Goal: Check status: Check status

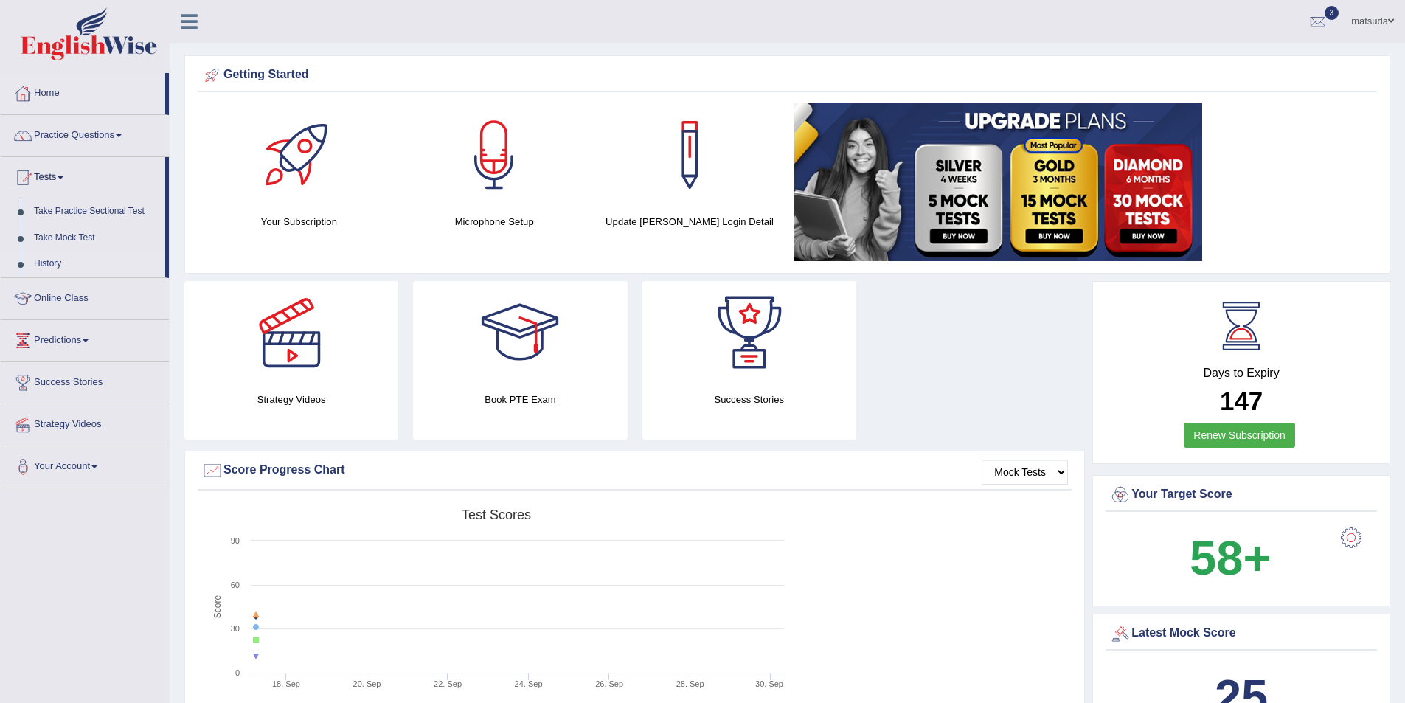
click at [48, 266] on link "History" at bounding box center [96, 264] width 138 height 27
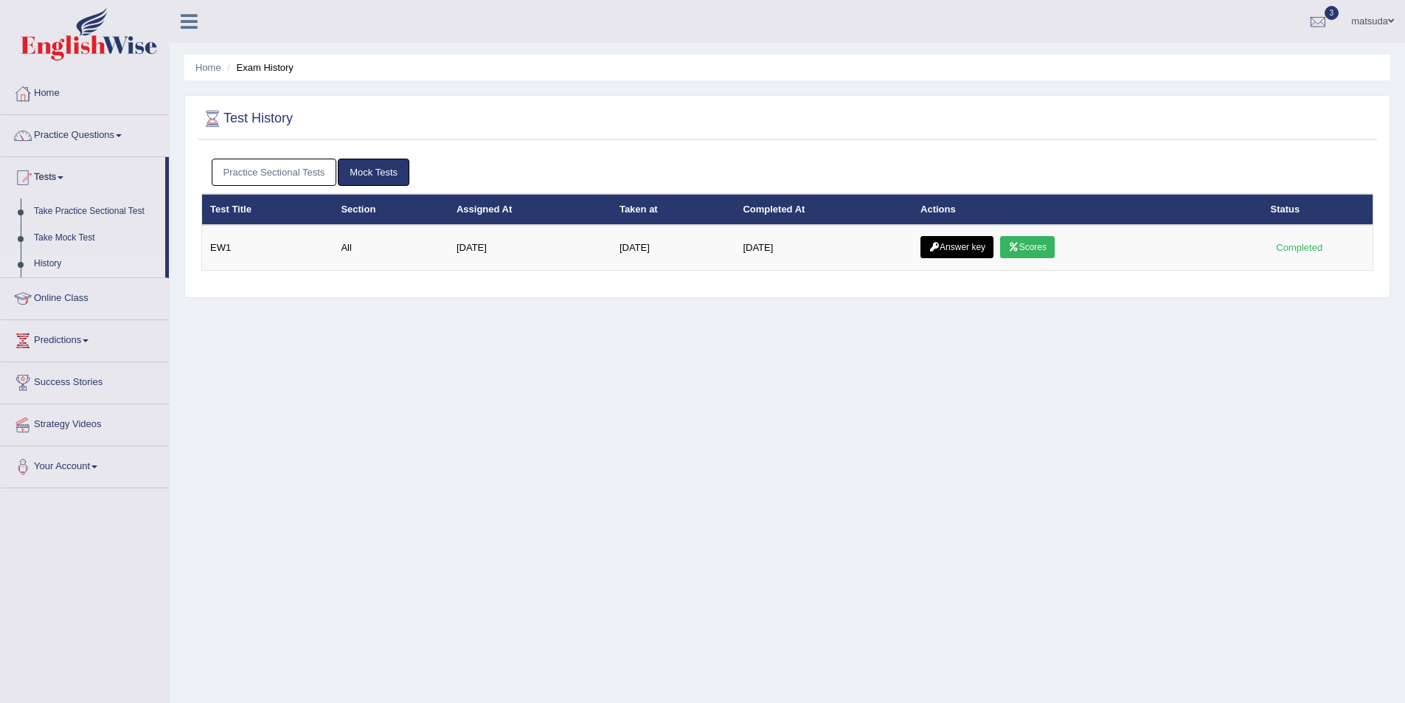
click at [300, 170] on link "Practice Sectional Tests" at bounding box center [274, 172] width 125 height 27
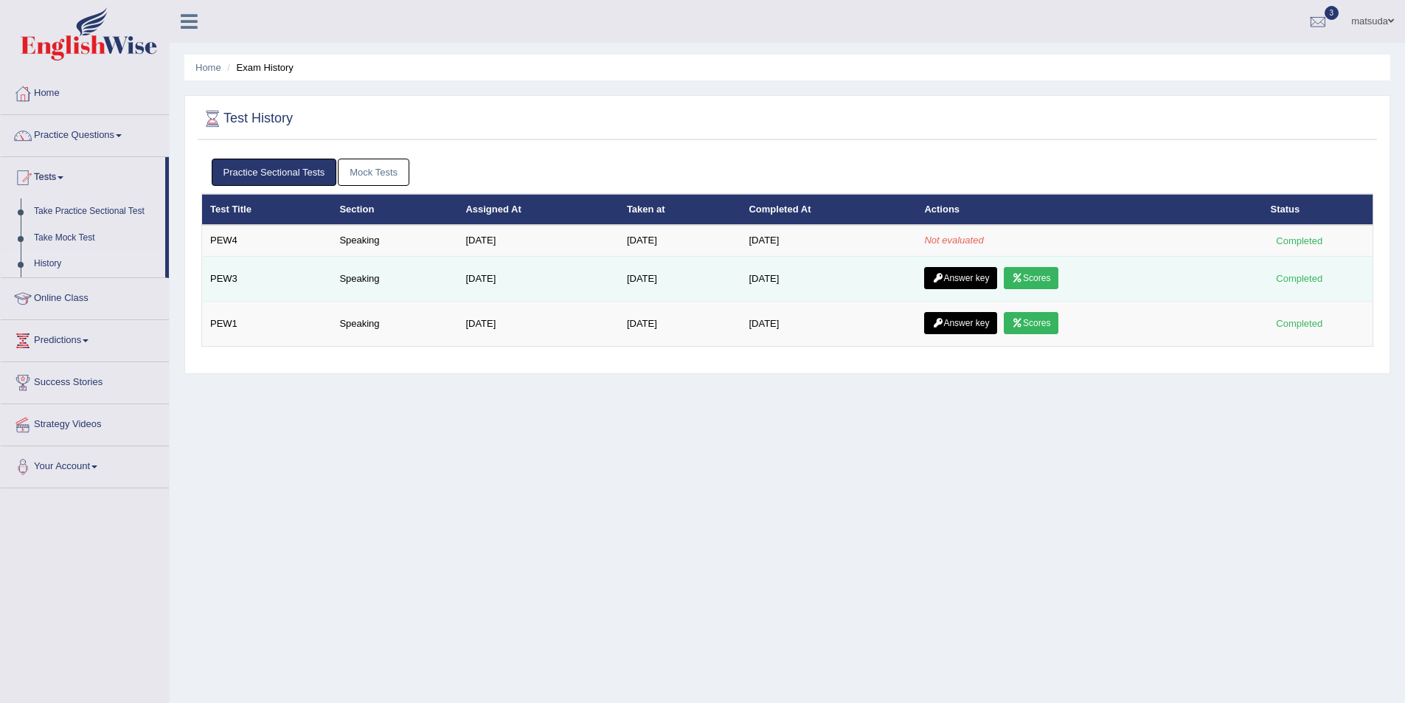
click at [1033, 282] on link "Scores" at bounding box center [1031, 278] width 55 height 22
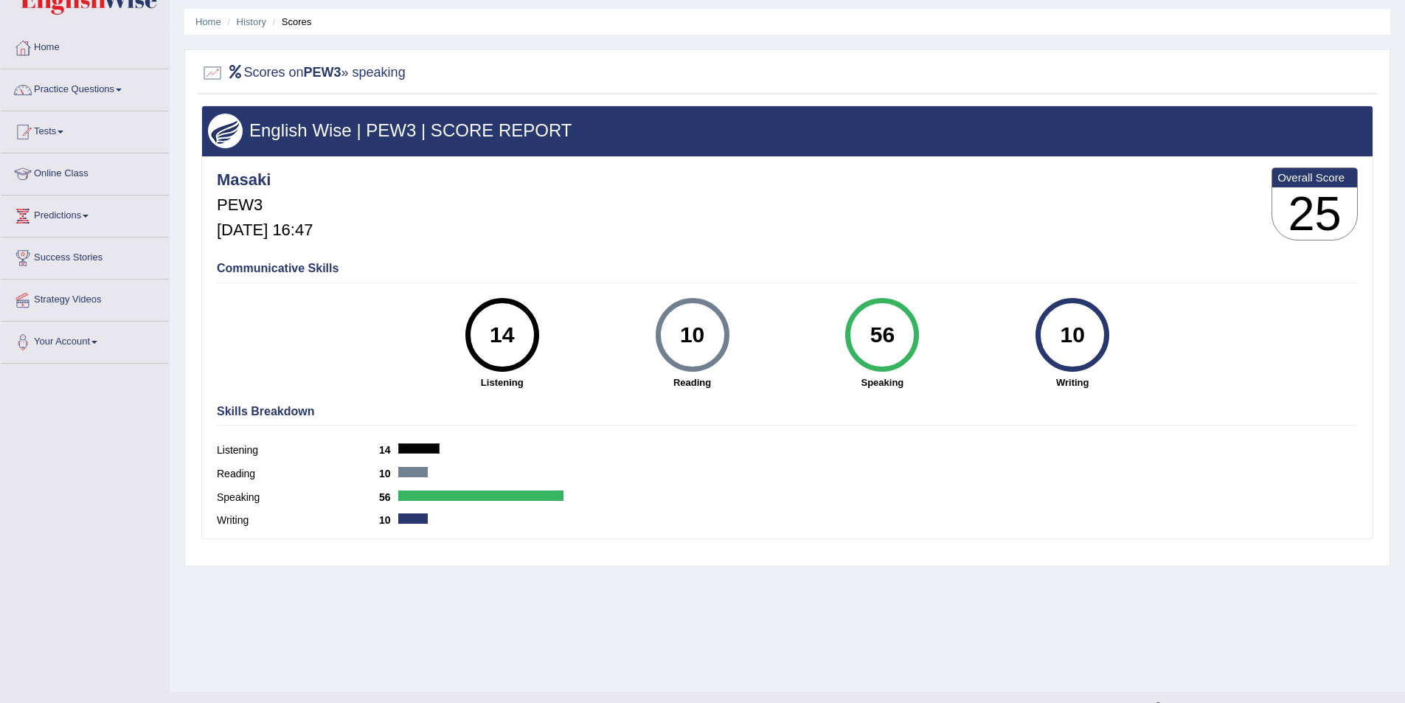
scroll to position [72, 0]
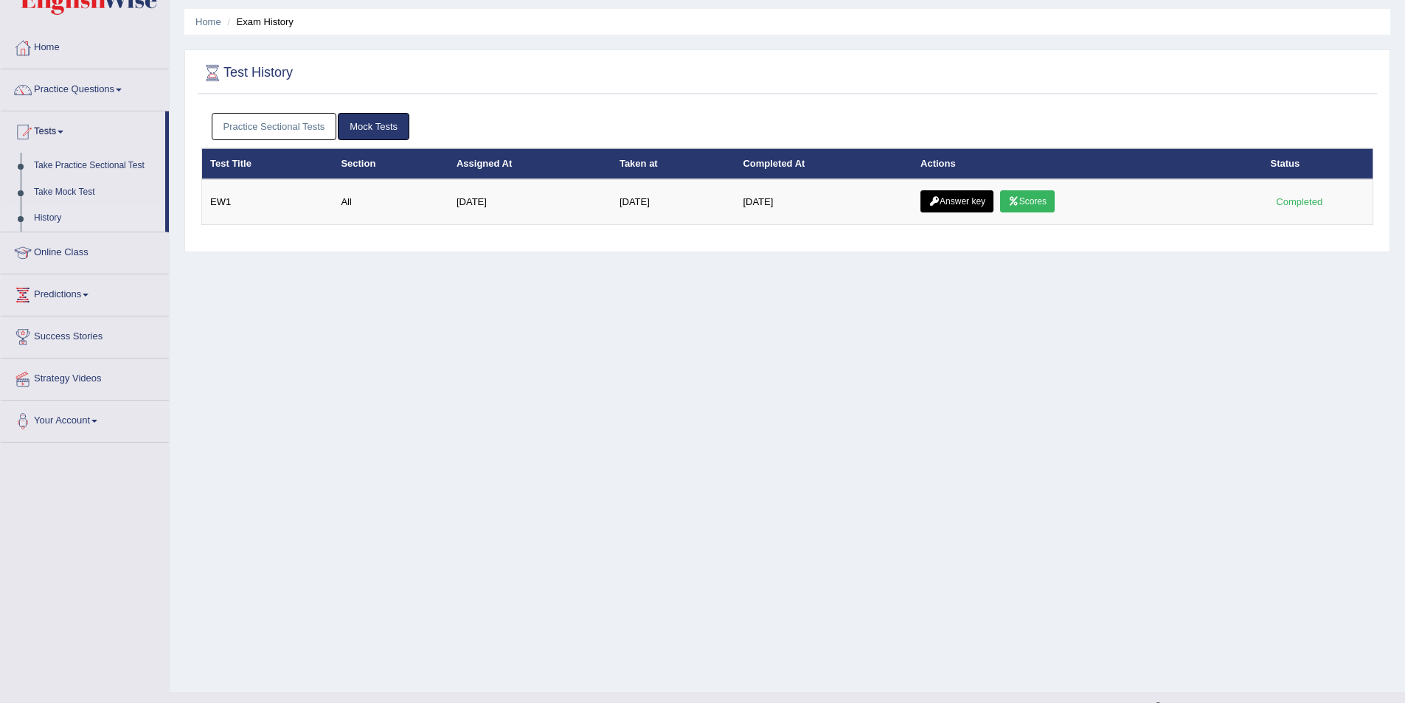
scroll to position [72, 0]
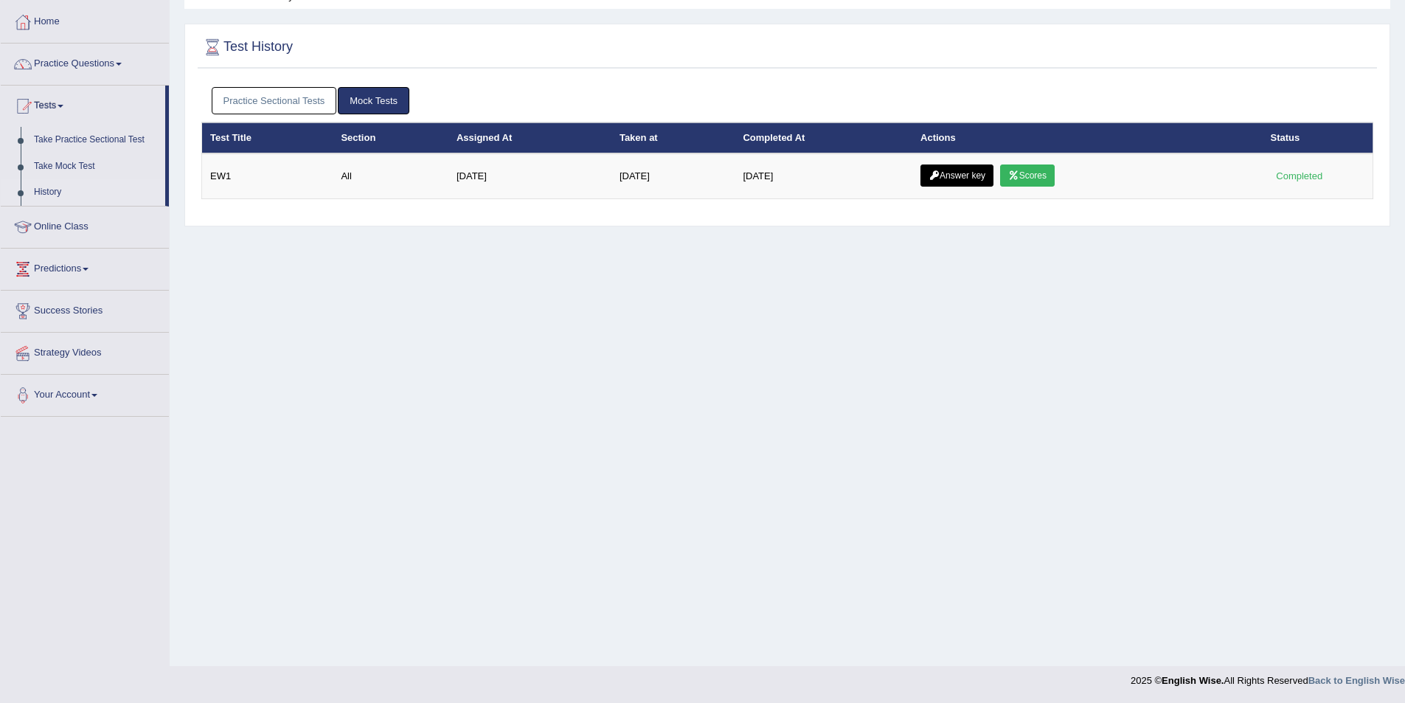
click at [43, 191] on link "History" at bounding box center [96, 192] width 138 height 27
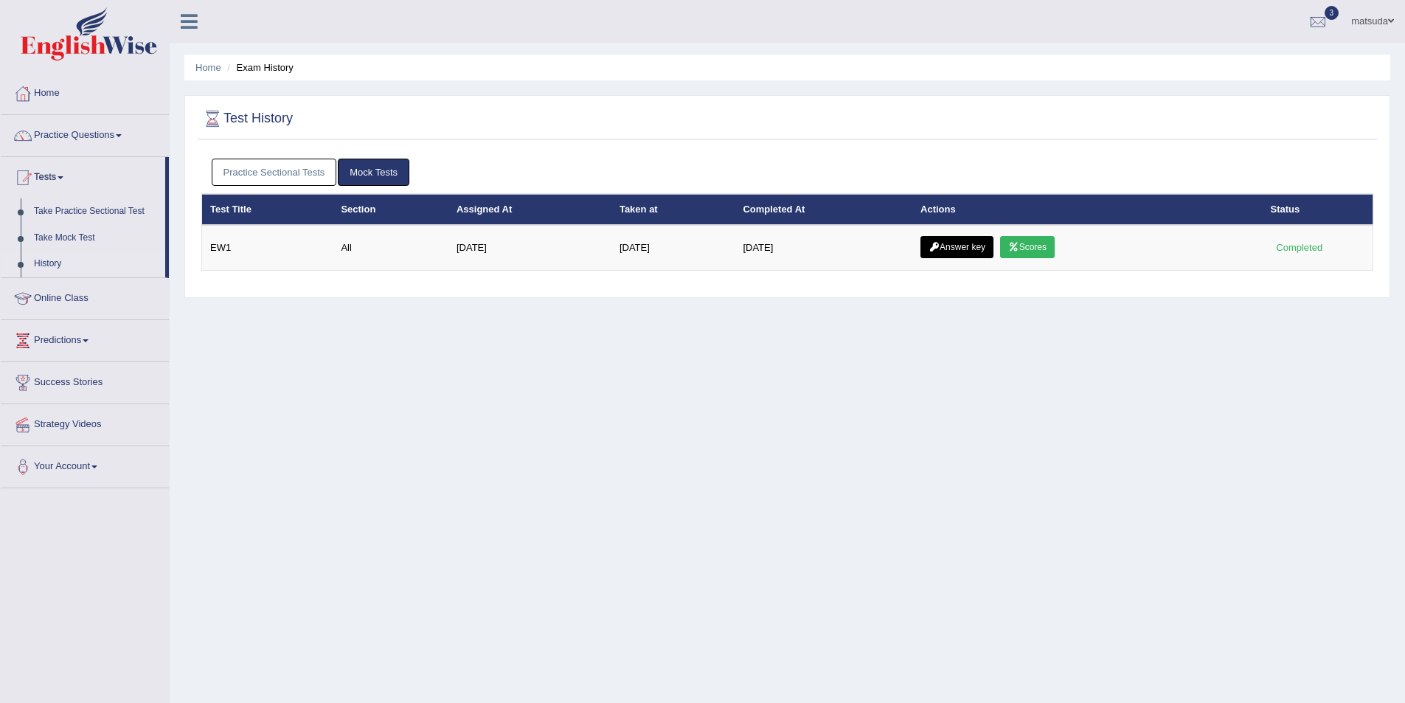
click at [320, 173] on link "Practice Sectional Tests" at bounding box center [274, 172] width 125 height 27
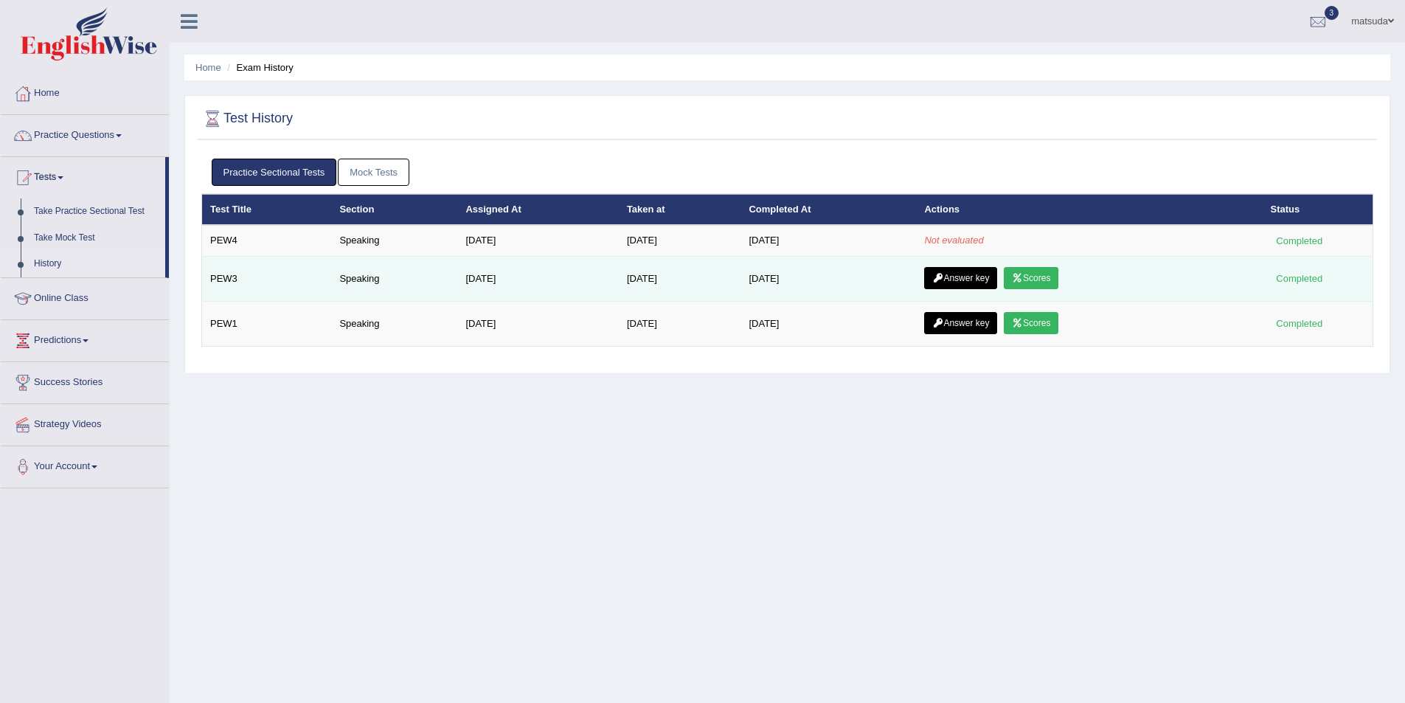
click at [1036, 278] on link "Scores" at bounding box center [1031, 278] width 55 height 22
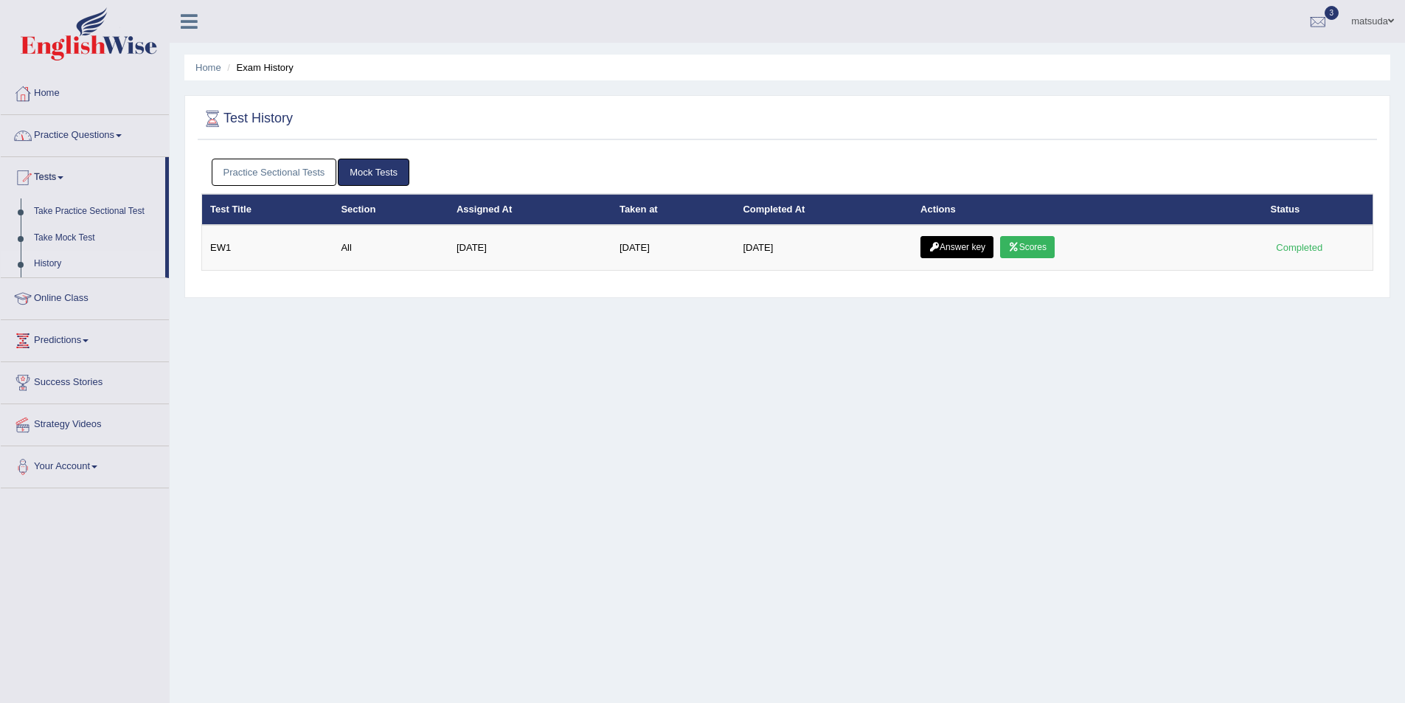
click at [294, 173] on link "Practice Sectional Tests" at bounding box center [274, 172] width 125 height 27
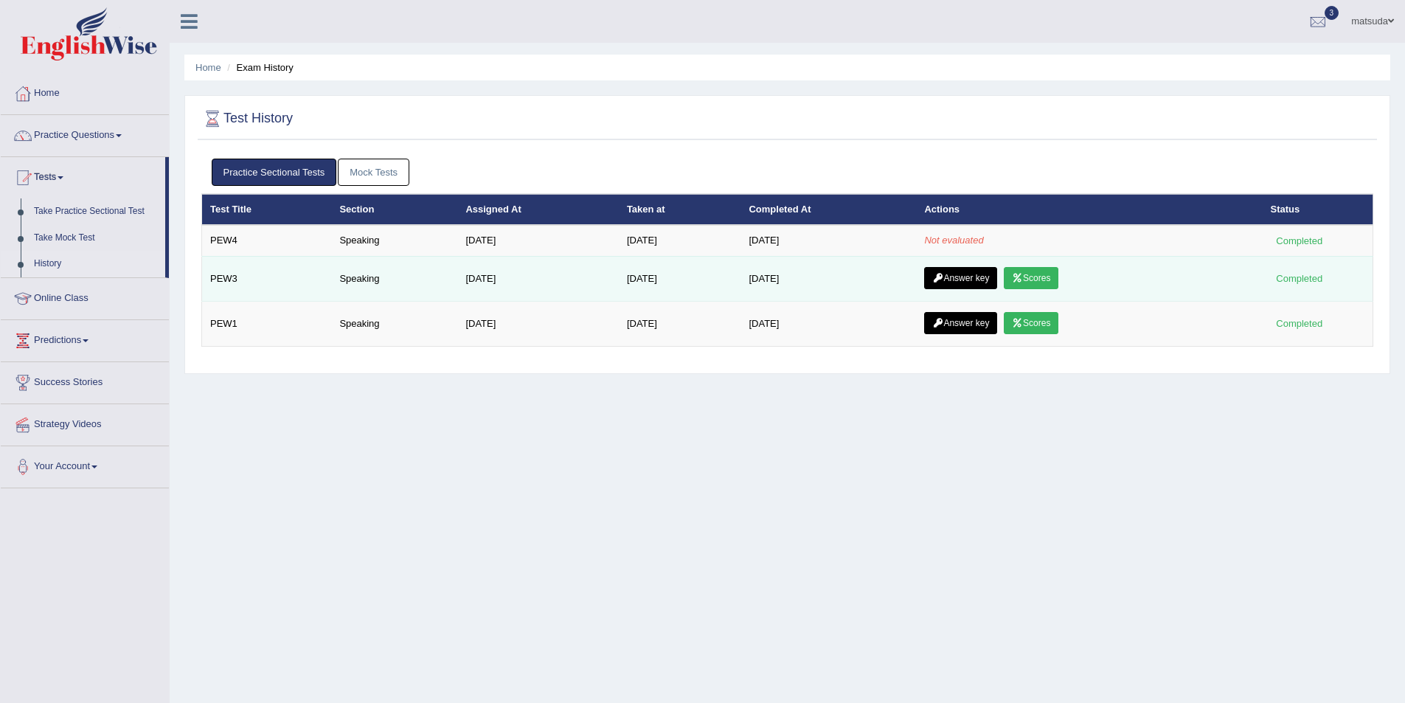
click at [973, 274] on link "Answer key" at bounding box center [960, 278] width 73 height 22
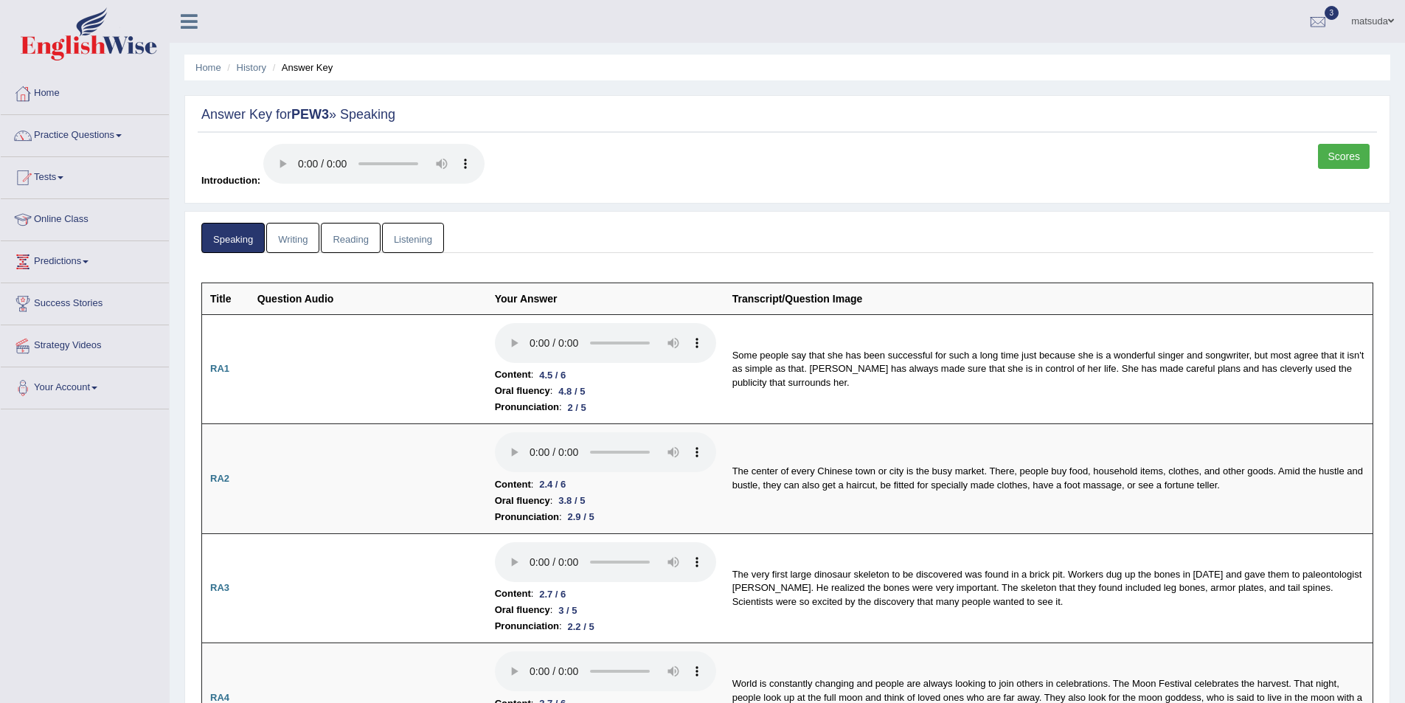
click at [158, 61] on link at bounding box center [84, 35] width 167 height 57
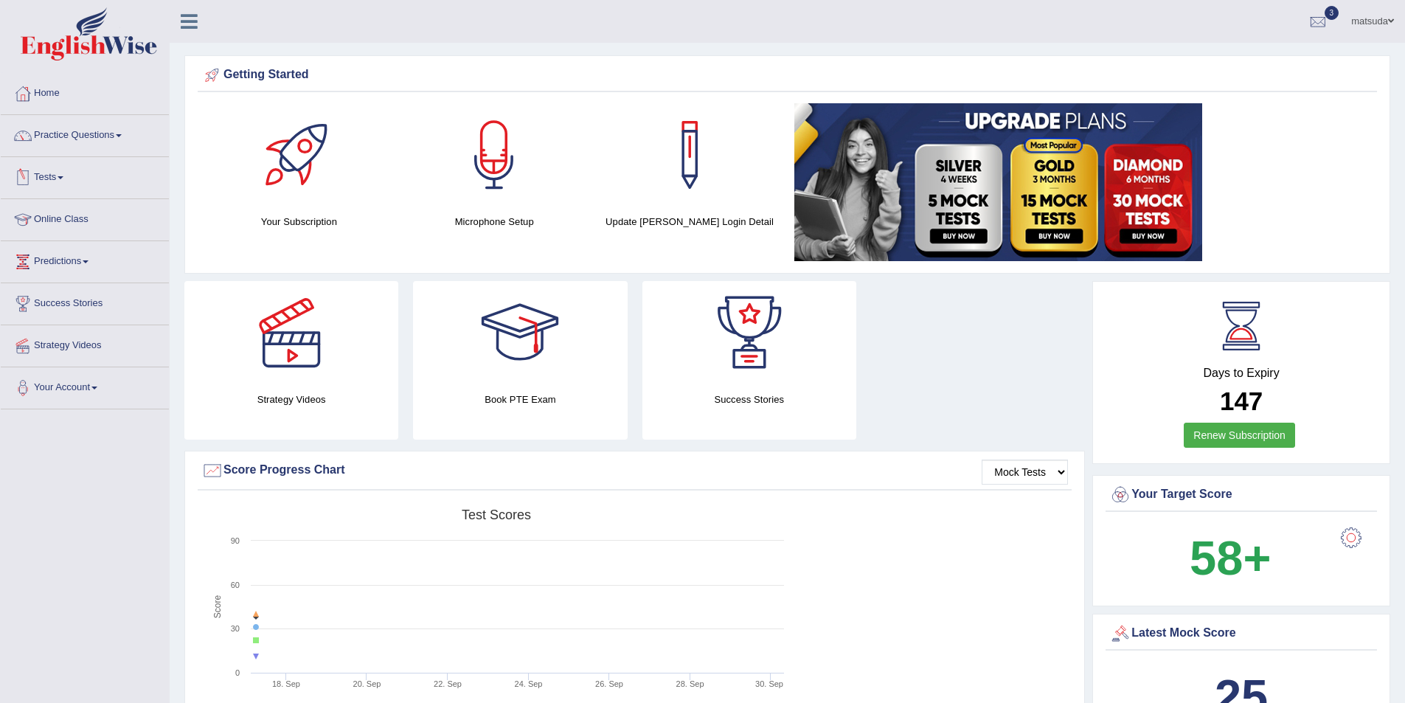
click at [53, 182] on link "Tests" at bounding box center [85, 175] width 168 height 37
click at [56, 278] on link "Online Class" at bounding box center [85, 296] width 168 height 37
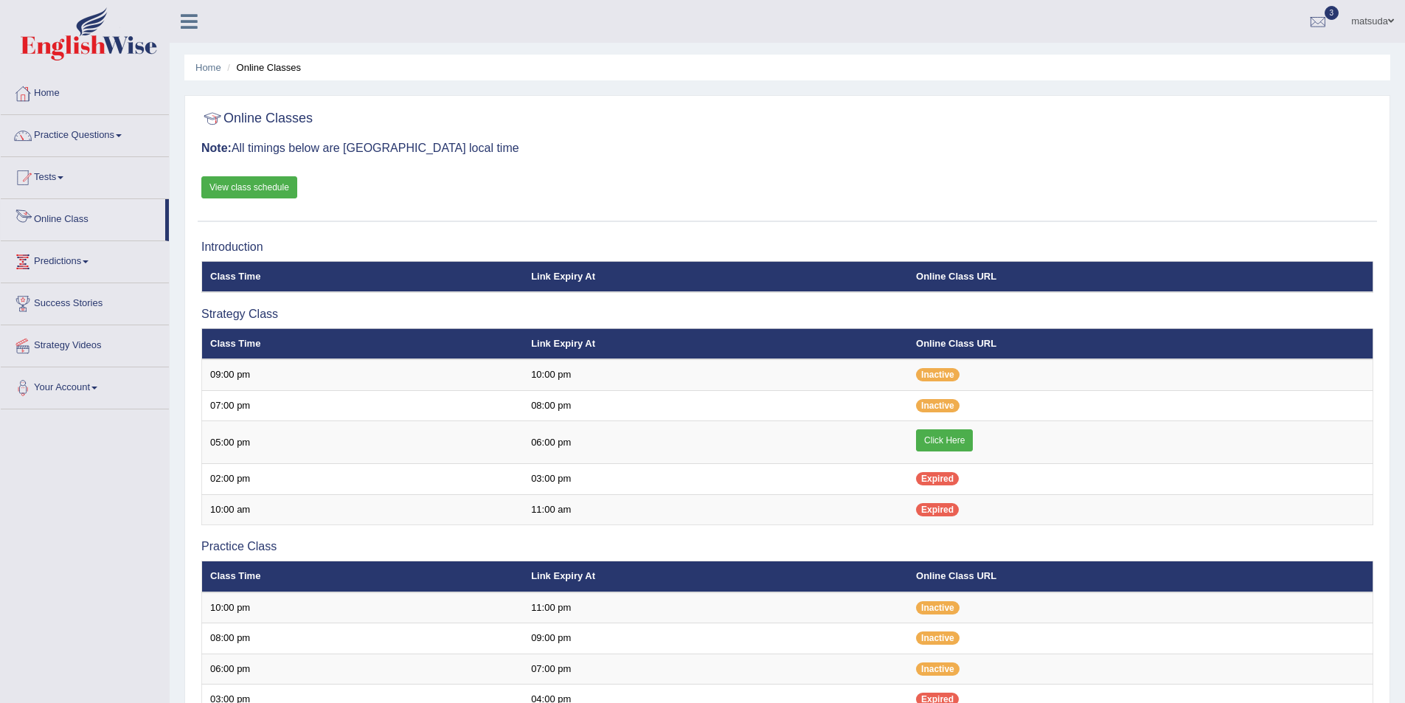
click at [93, 178] on link "Tests" at bounding box center [85, 175] width 168 height 37
click at [51, 263] on link "History" at bounding box center [96, 264] width 138 height 27
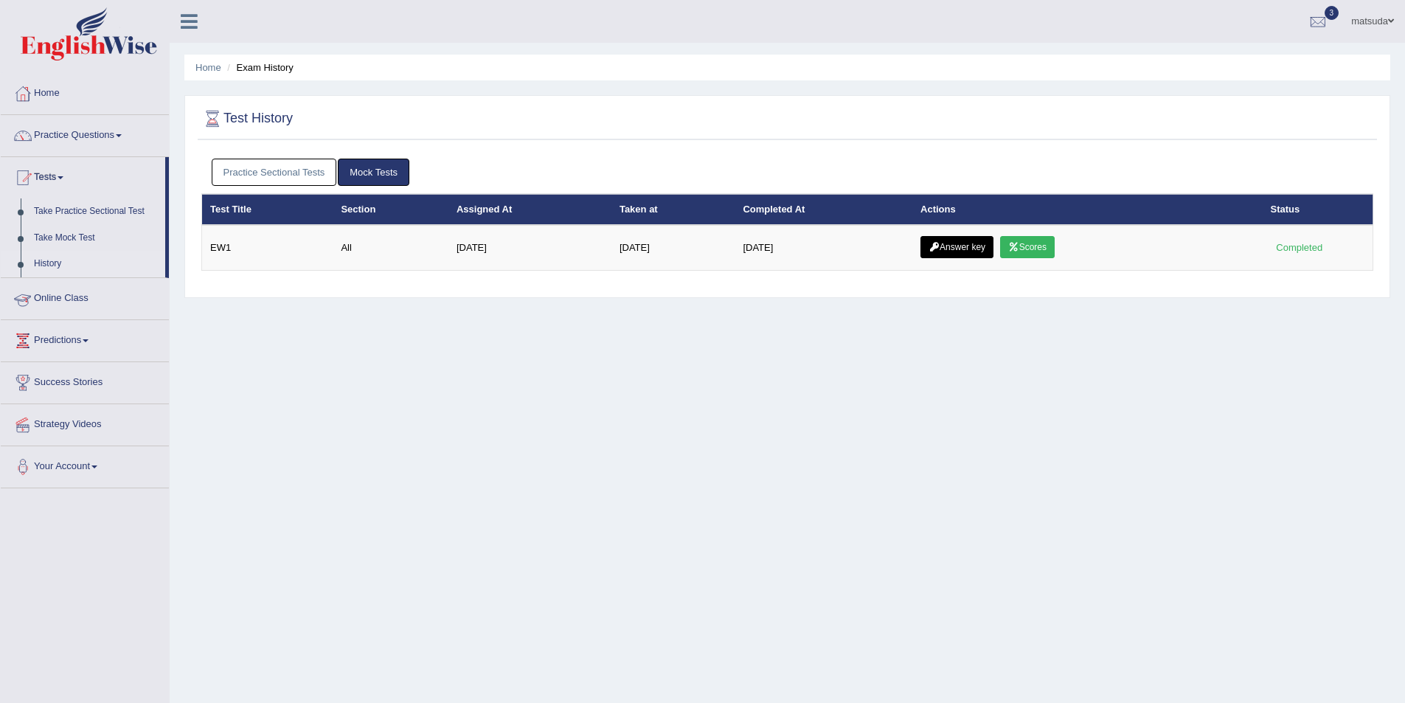
click at [291, 184] on link "Practice Sectional Tests" at bounding box center [274, 172] width 125 height 27
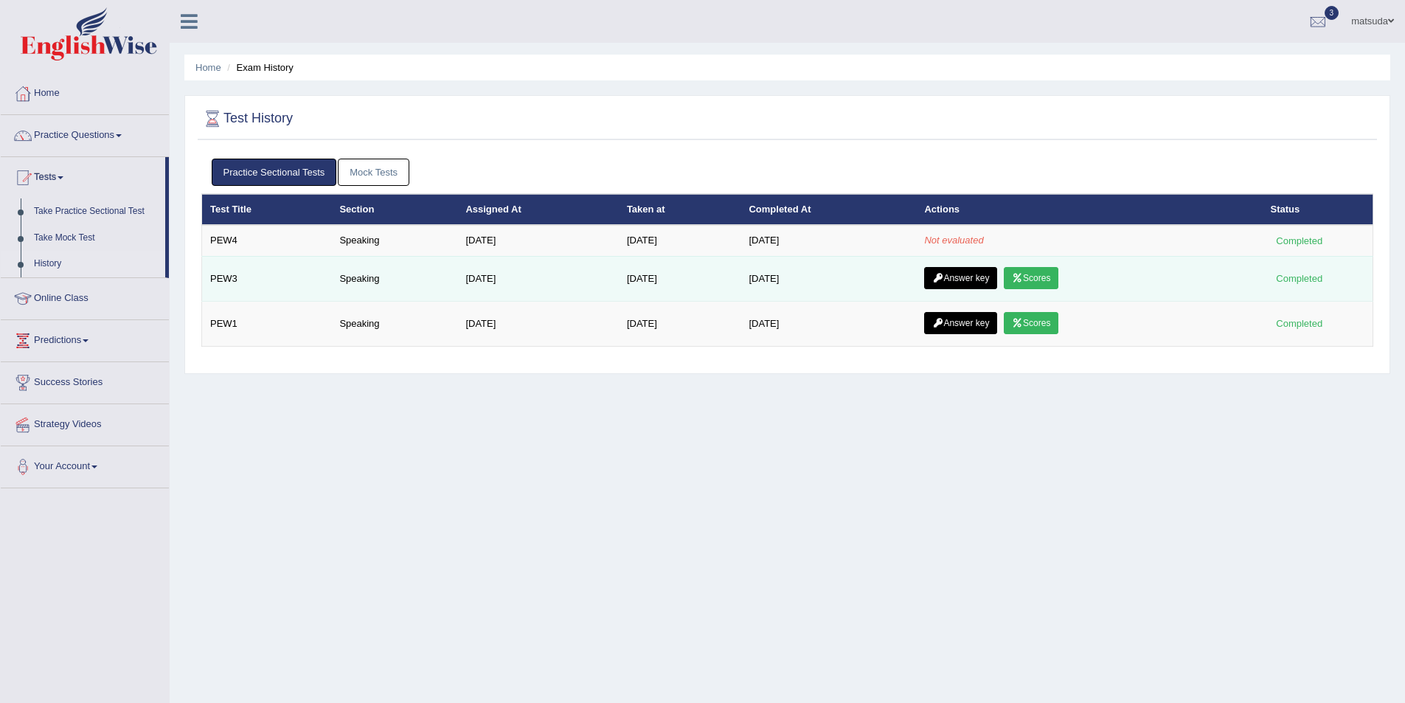
click at [1049, 288] on link "Scores" at bounding box center [1031, 278] width 55 height 22
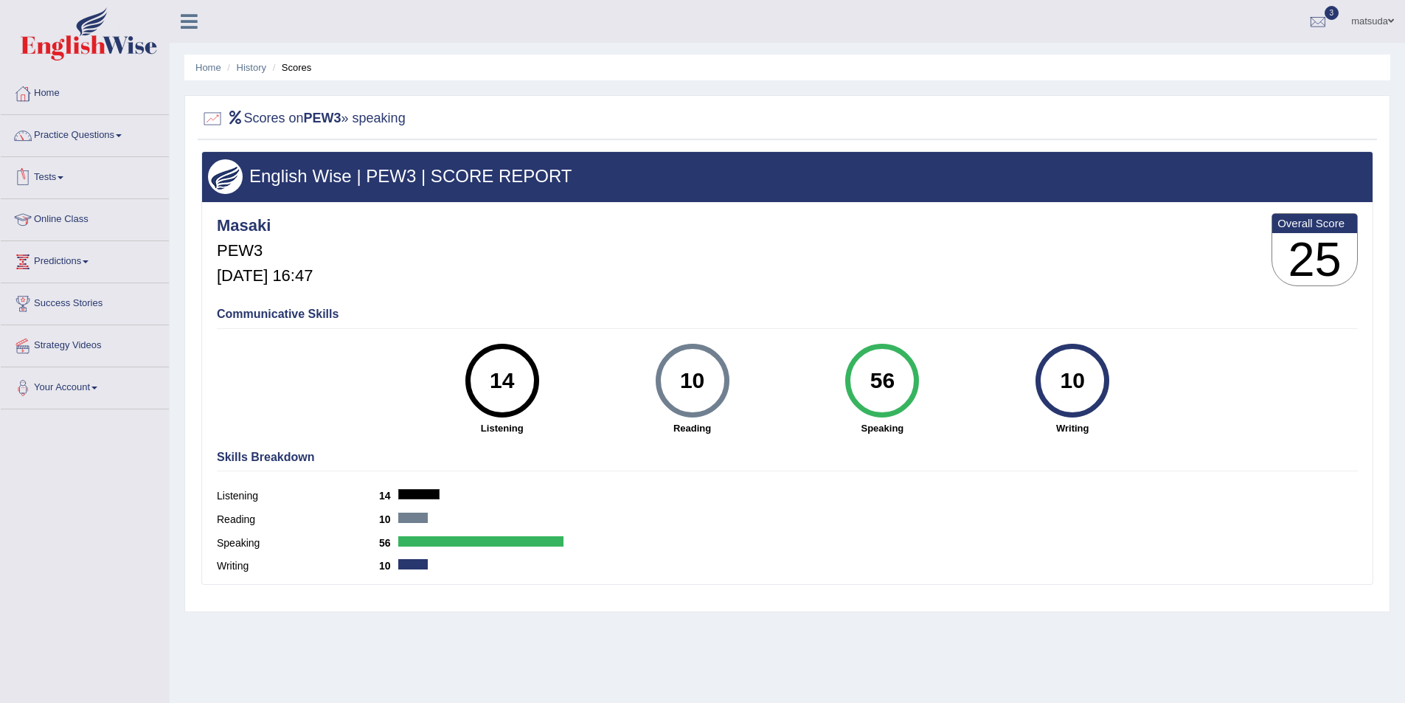
click at [67, 186] on link "Tests" at bounding box center [85, 175] width 168 height 37
click at [40, 273] on link "History" at bounding box center [96, 264] width 138 height 27
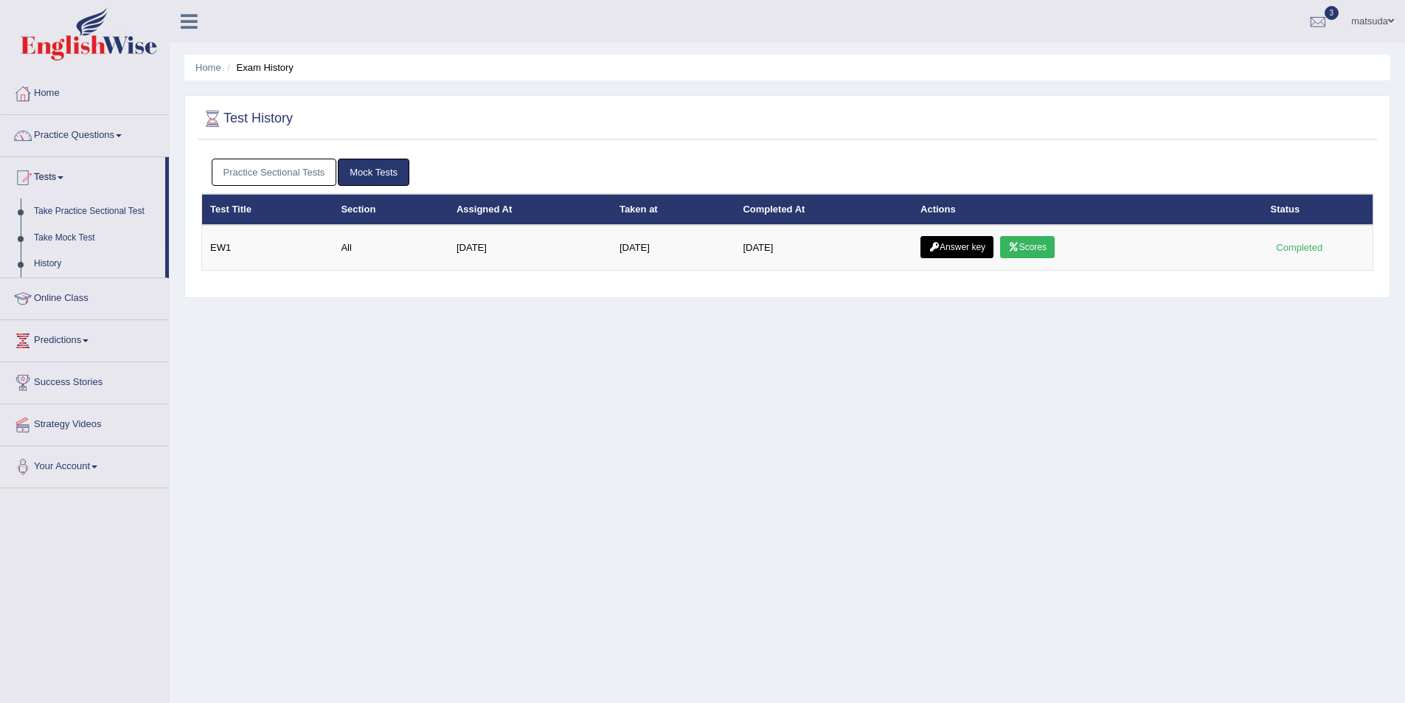
click at [282, 176] on link "Practice Sectional Tests" at bounding box center [274, 172] width 125 height 27
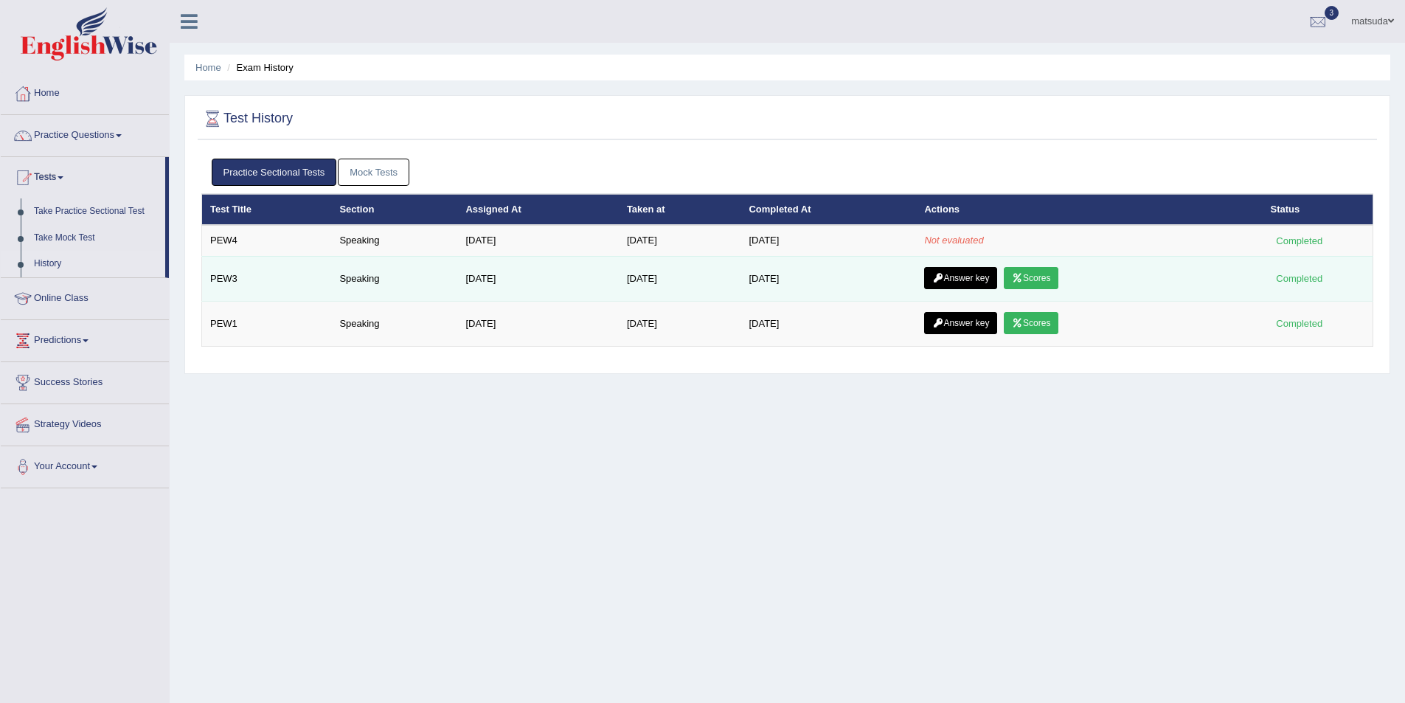
click at [1023, 279] on icon at bounding box center [1017, 278] width 11 height 9
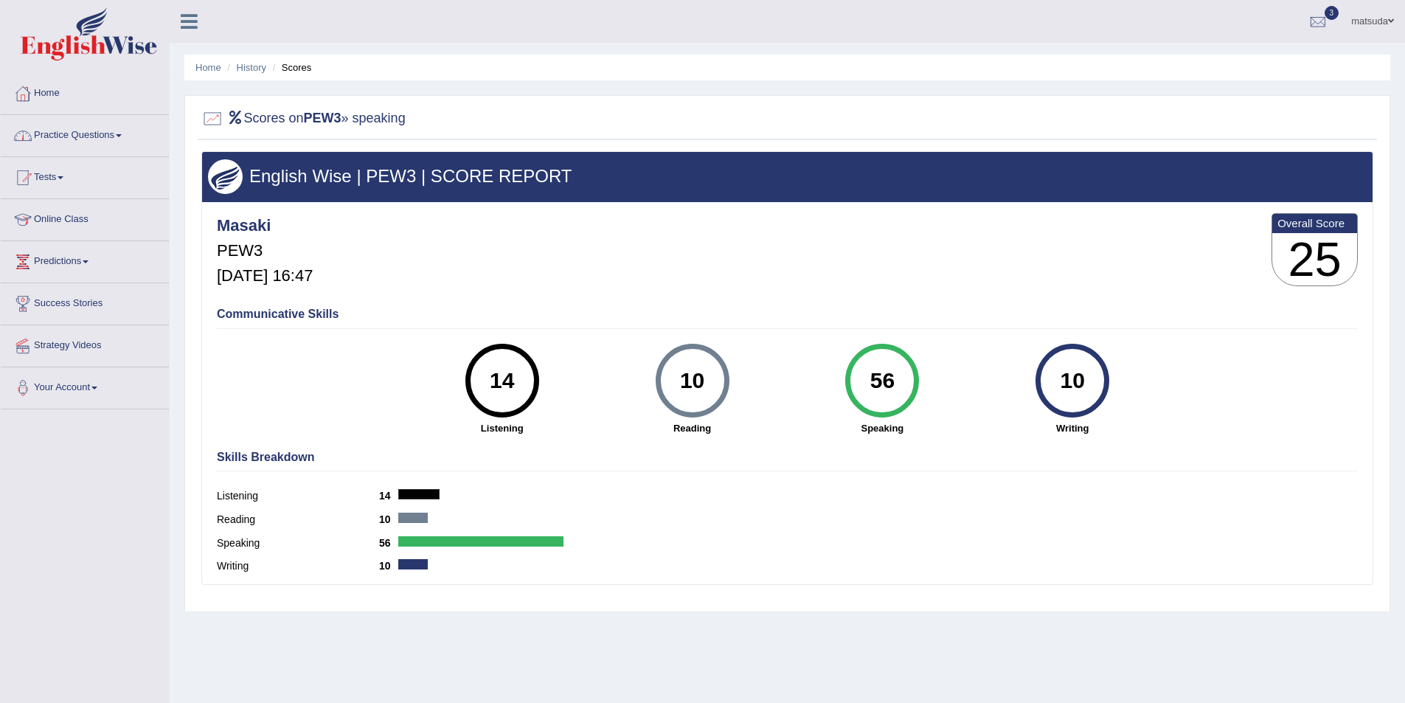
click at [86, 136] on link "Practice Questions" at bounding box center [85, 133] width 168 height 37
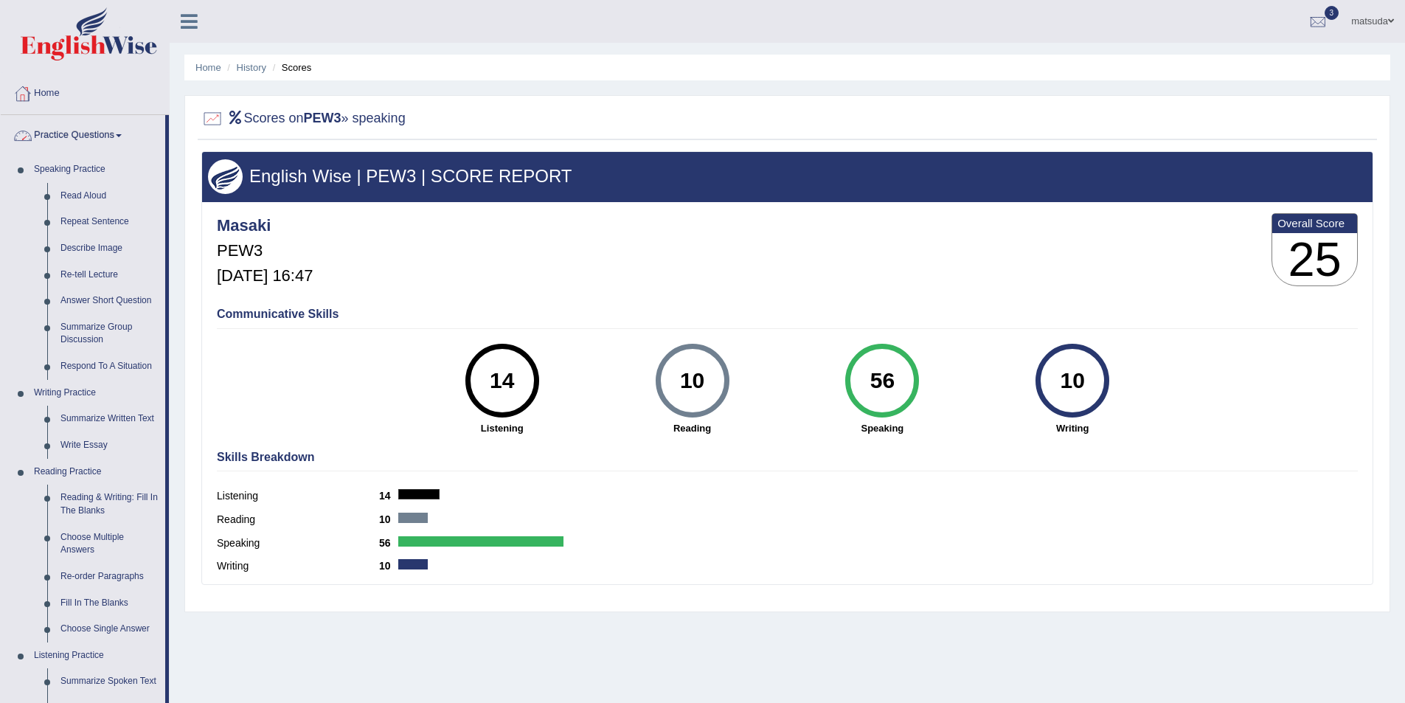
click at [100, 134] on link "Practice Questions" at bounding box center [83, 133] width 164 height 37
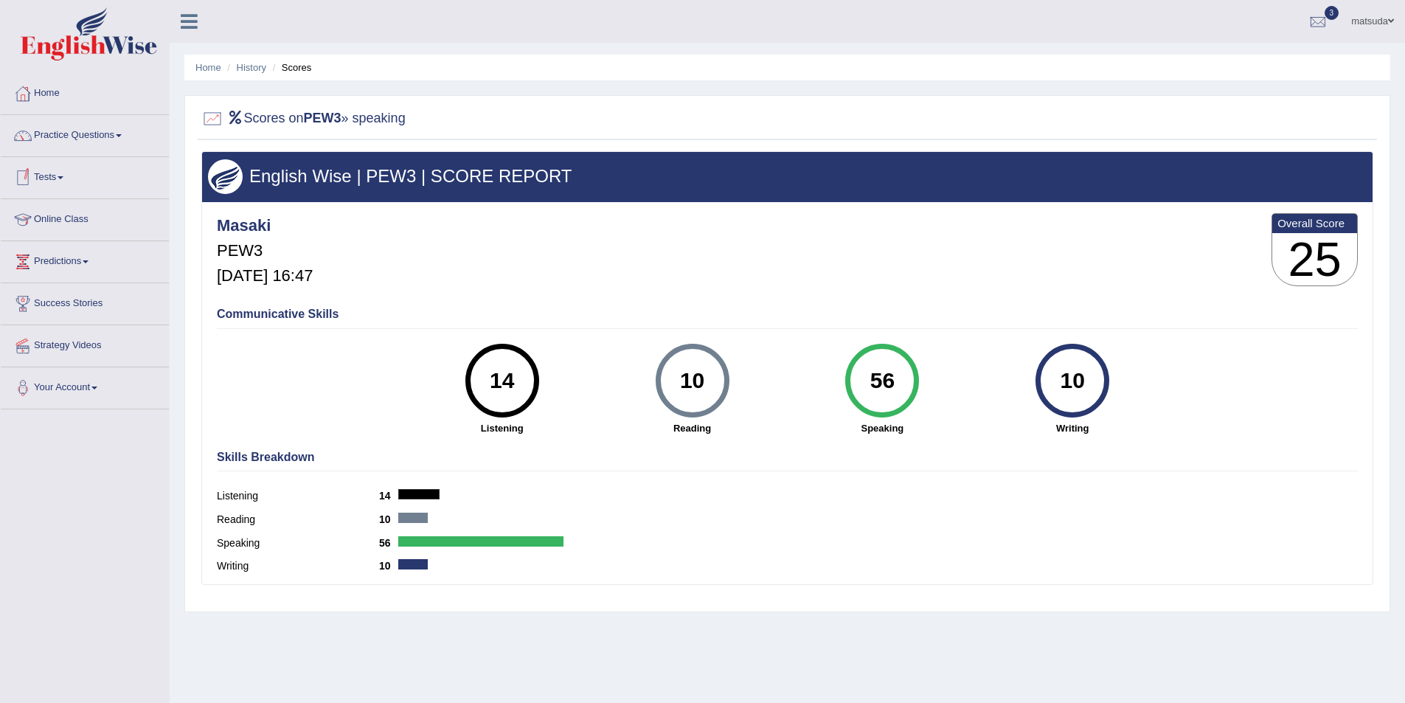
click at [66, 184] on link "Tests" at bounding box center [85, 175] width 168 height 37
click link "History"
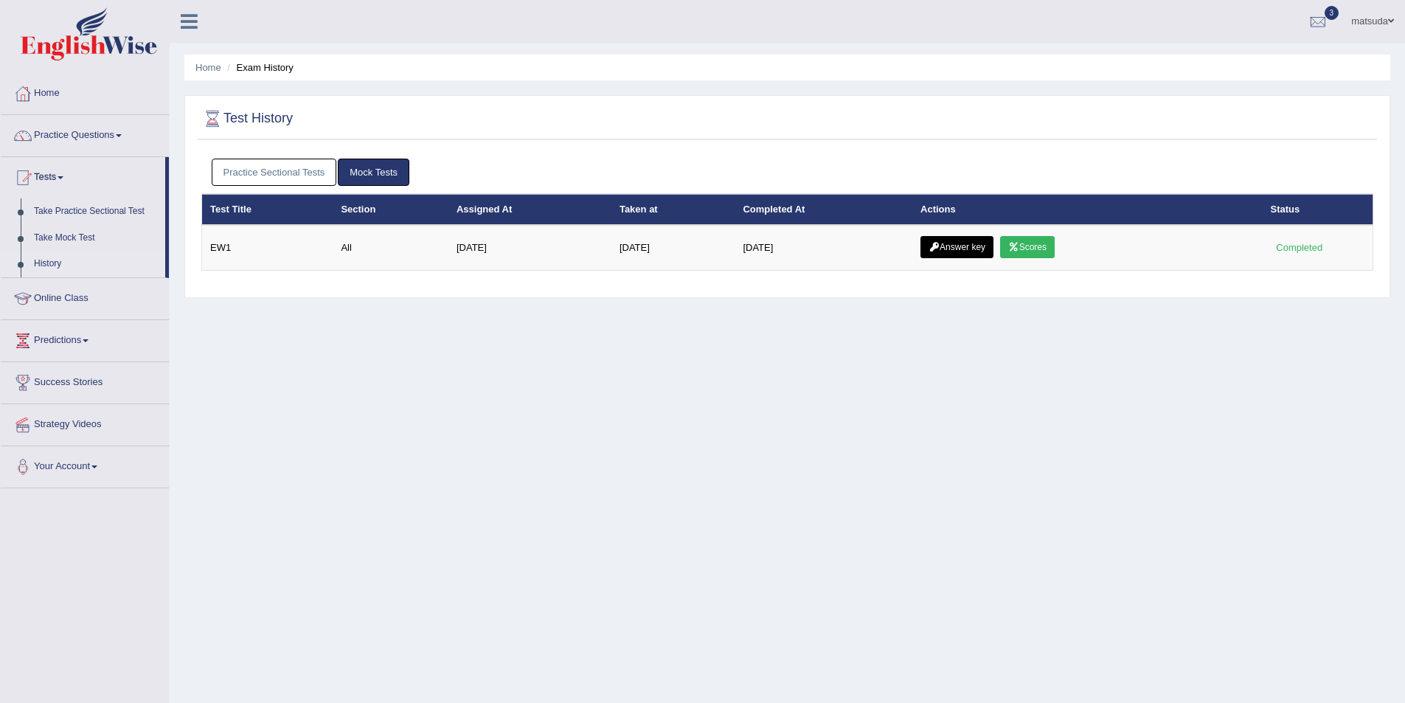
click at [292, 173] on link "Practice Sectional Tests" at bounding box center [274, 172] width 125 height 27
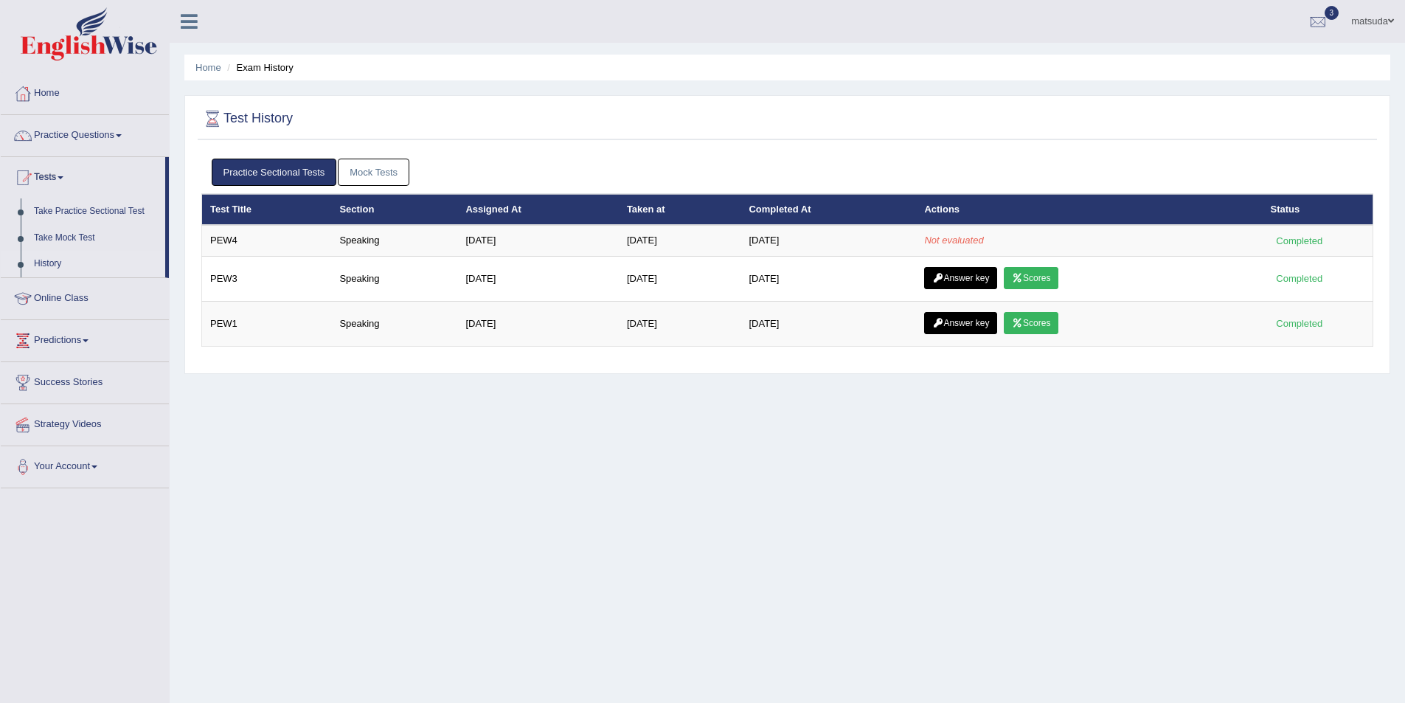
click at [365, 184] on link "Mock Tests" at bounding box center [374, 172] width 72 height 27
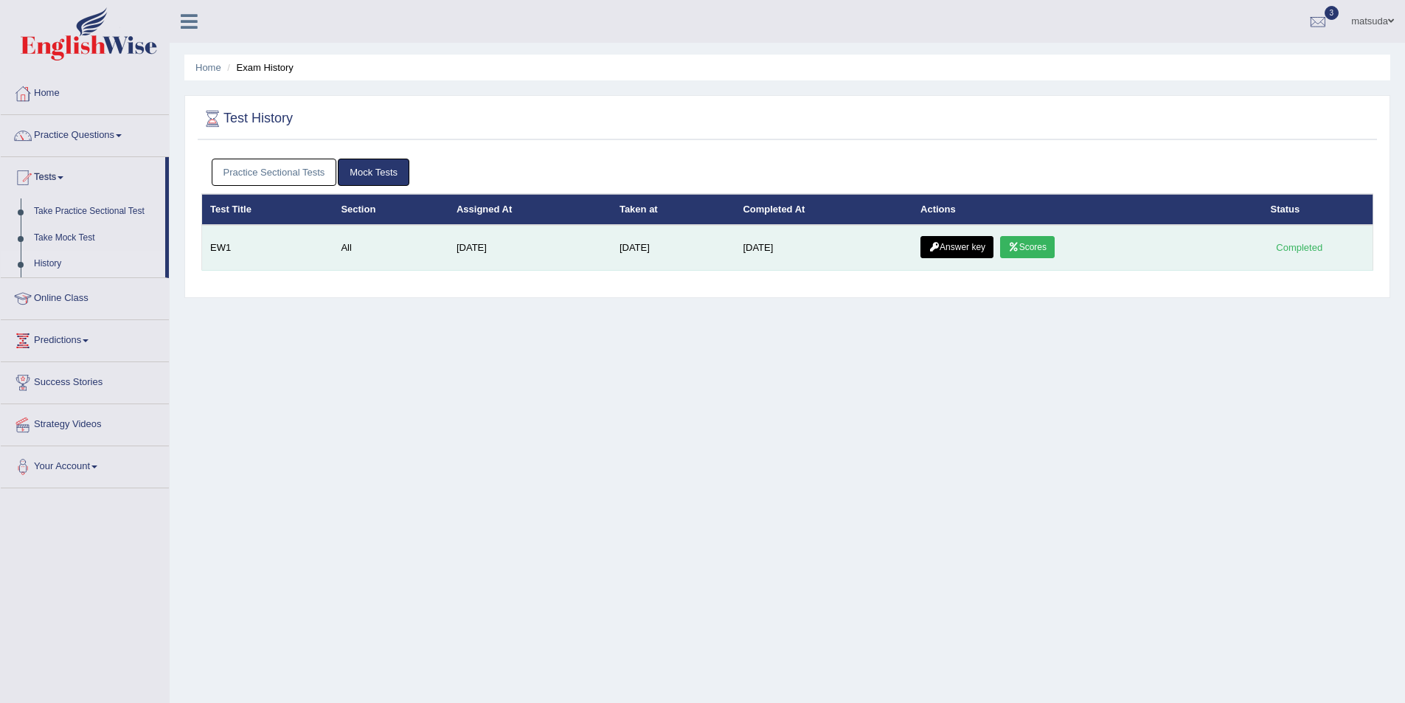
click at [1054, 250] on link "Scores" at bounding box center [1027, 247] width 55 height 22
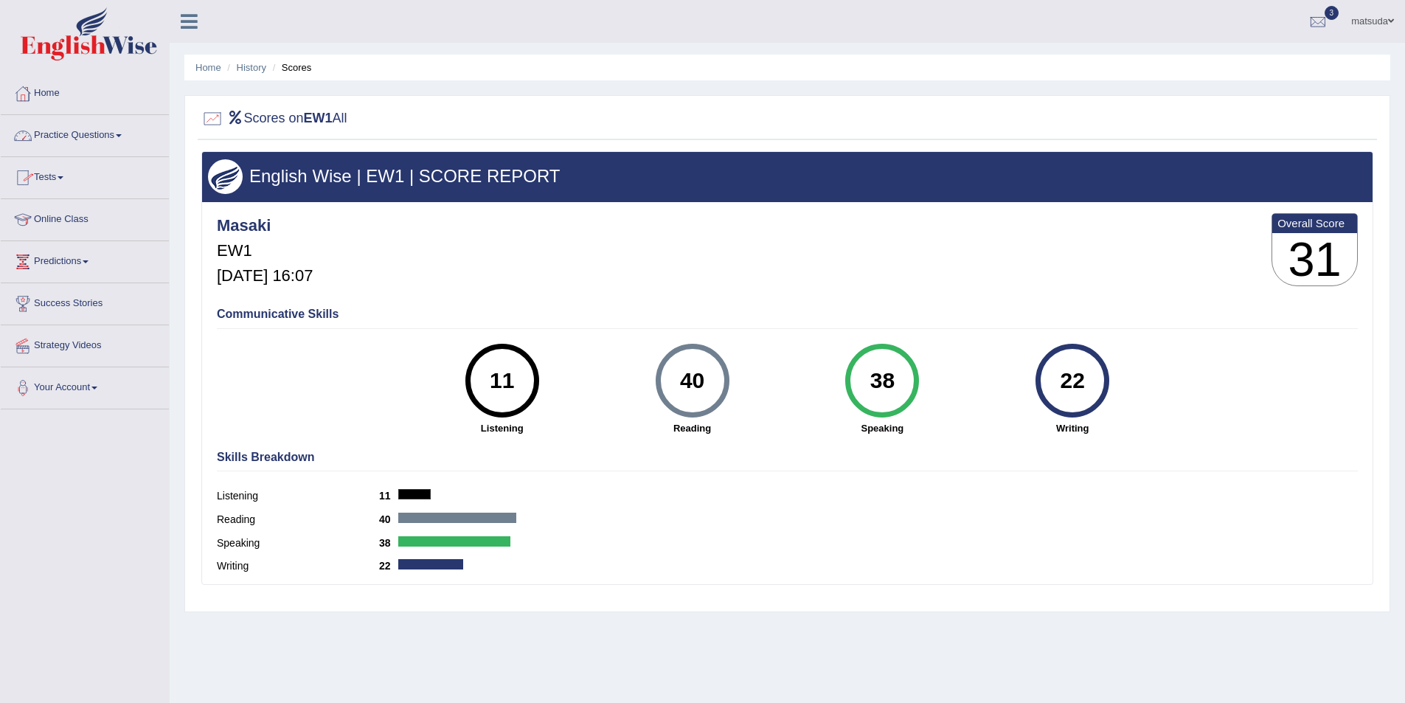
click at [51, 184] on link "Tests" at bounding box center [85, 175] width 168 height 37
click at [81, 241] on link "Take Mock Test" at bounding box center [96, 238] width 138 height 27
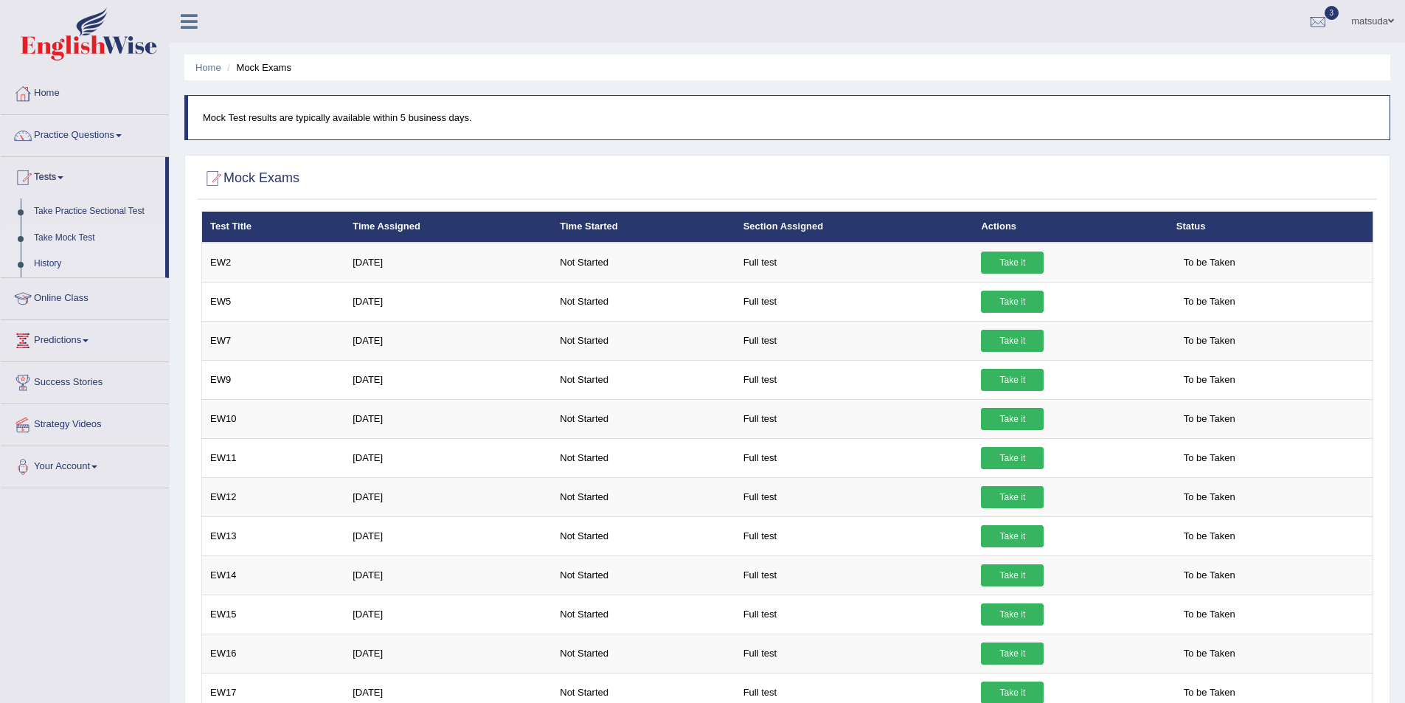
click at [46, 267] on link "History" at bounding box center [96, 264] width 138 height 27
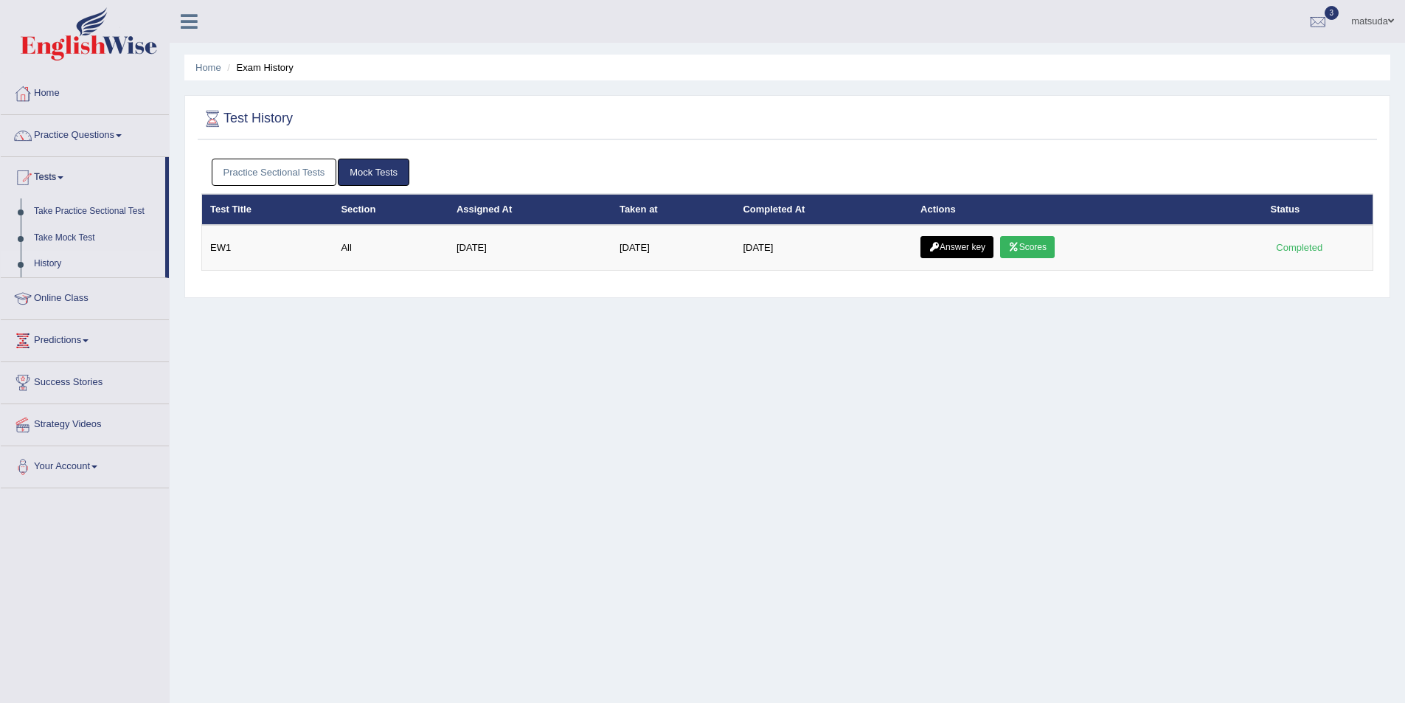
click at [285, 180] on link "Practice Sectional Tests" at bounding box center [274, 172] width 125 height 27
click at [328, 170] on link "Practice Sectional Tests" at bounding box center [274, 172] width 125 height 27
click at [321, 186] on div "Practice Sectional Tests Mock Tests" at bounding box center [787, 172] width 1172 height 43
click at [290, 179] on link "Practice Sectional Tests" at bounding box center [274, 172] width 125 height 27
click at [302, 178] on link "Practice Sectional Tests" at bounding box center [274, 172] width 125 height 27
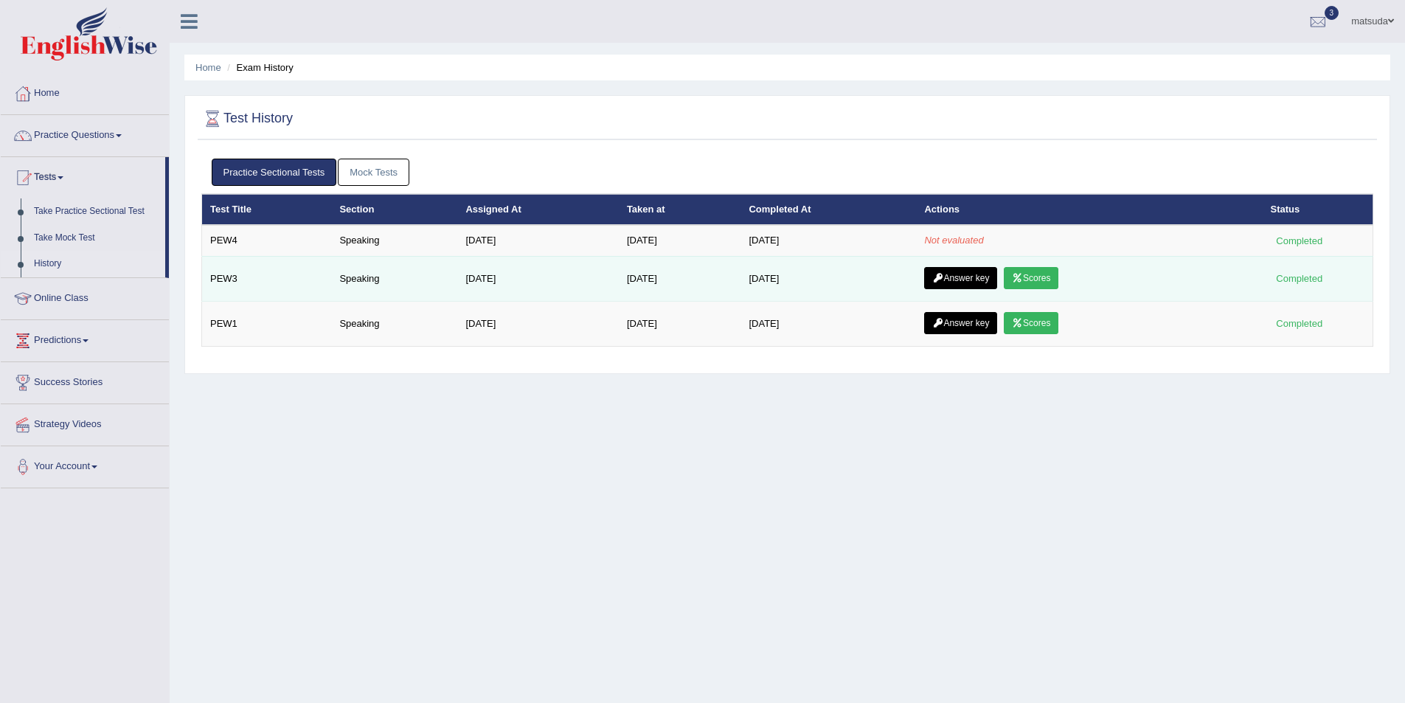
click at [980, 288] on link "Answer key" at bounding box center [960, 278] width 73 height 22
click at [978, 284] on link "Answer key" at bounding box center [960, 278] width 73 height 22
click at [947, 282] on link "Answer key" at bounding box center [960, 278] width 73 height 22
click at [962, 280] on link "Answer key" at bounding box center [960, 278] width 73 height 22
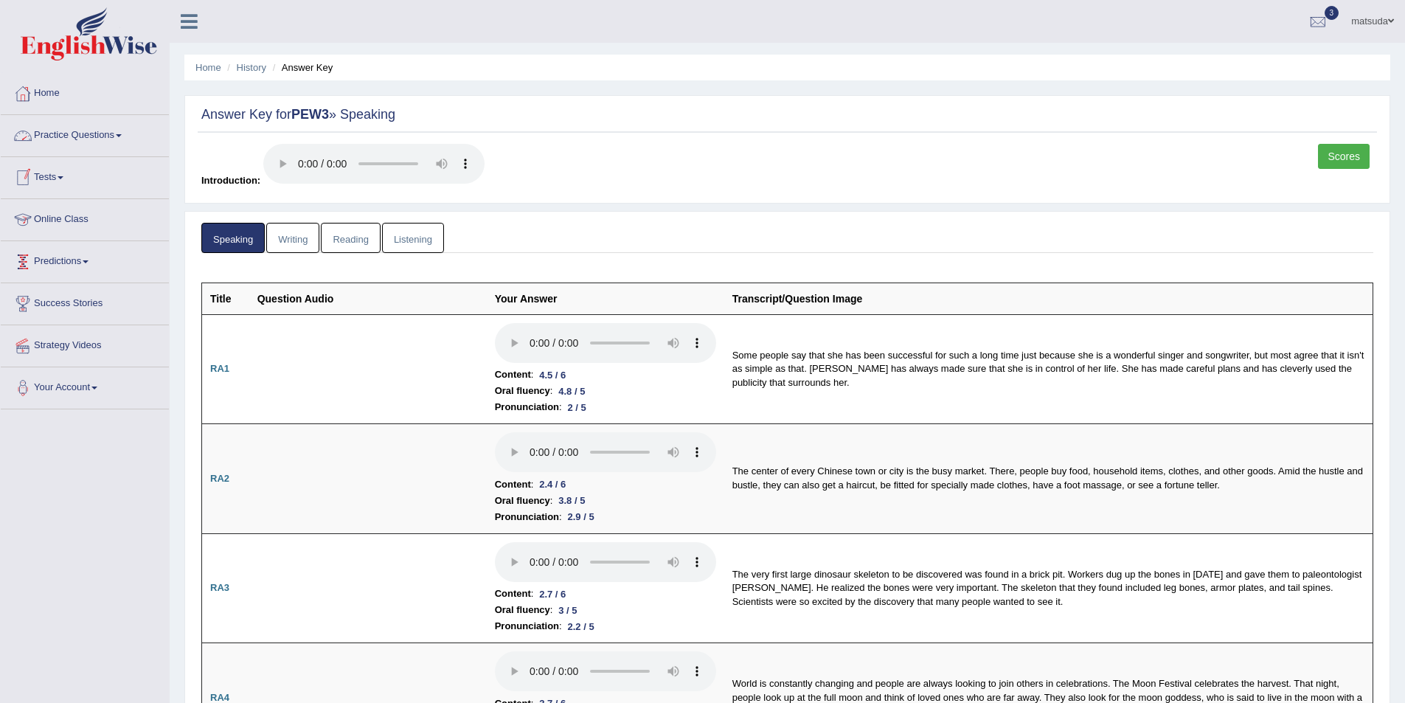
click at [63, 179] on link "Tests" at bounding box center [85, 175] width 168 height 37
click at [55, 271] on link "History" at bounding box center [96, 264] width 138 height 27
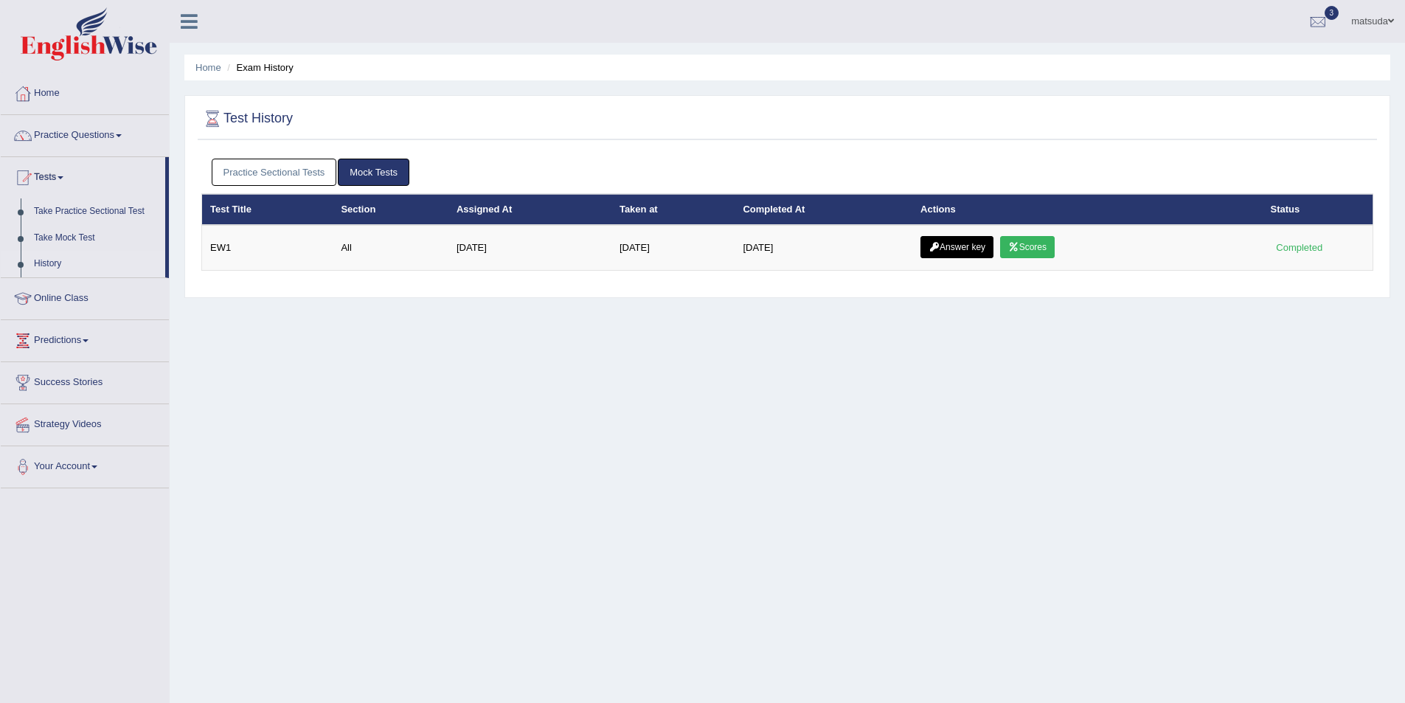
click at [298, 178] on link "Practice Sectional Tests" at bounding box center [274, 172] width 125 height 27
click at [302, 178] on link "Practice Sectional Tests" at bounding box center [274, 172] width 125 height 27
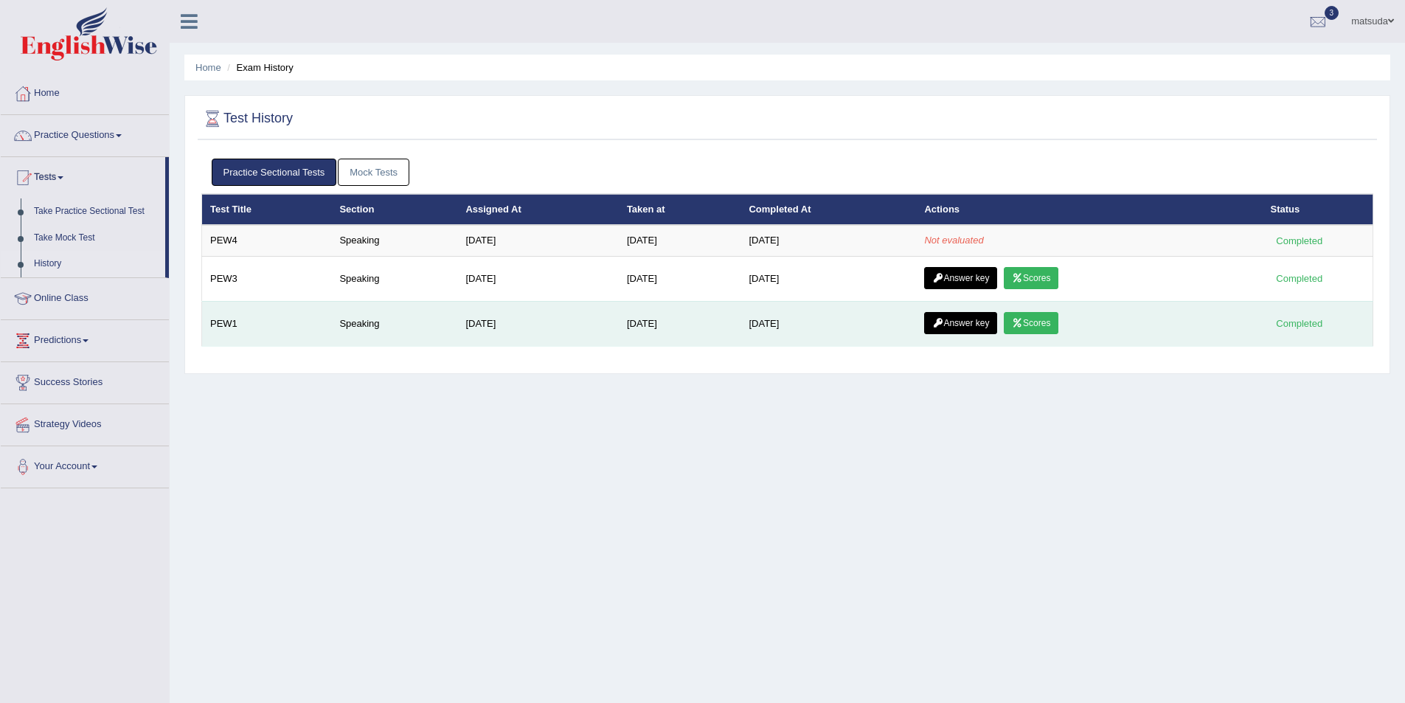
click at [962, 328] on link "Answer key" at bounding box center [960, 323] width 73 height 22
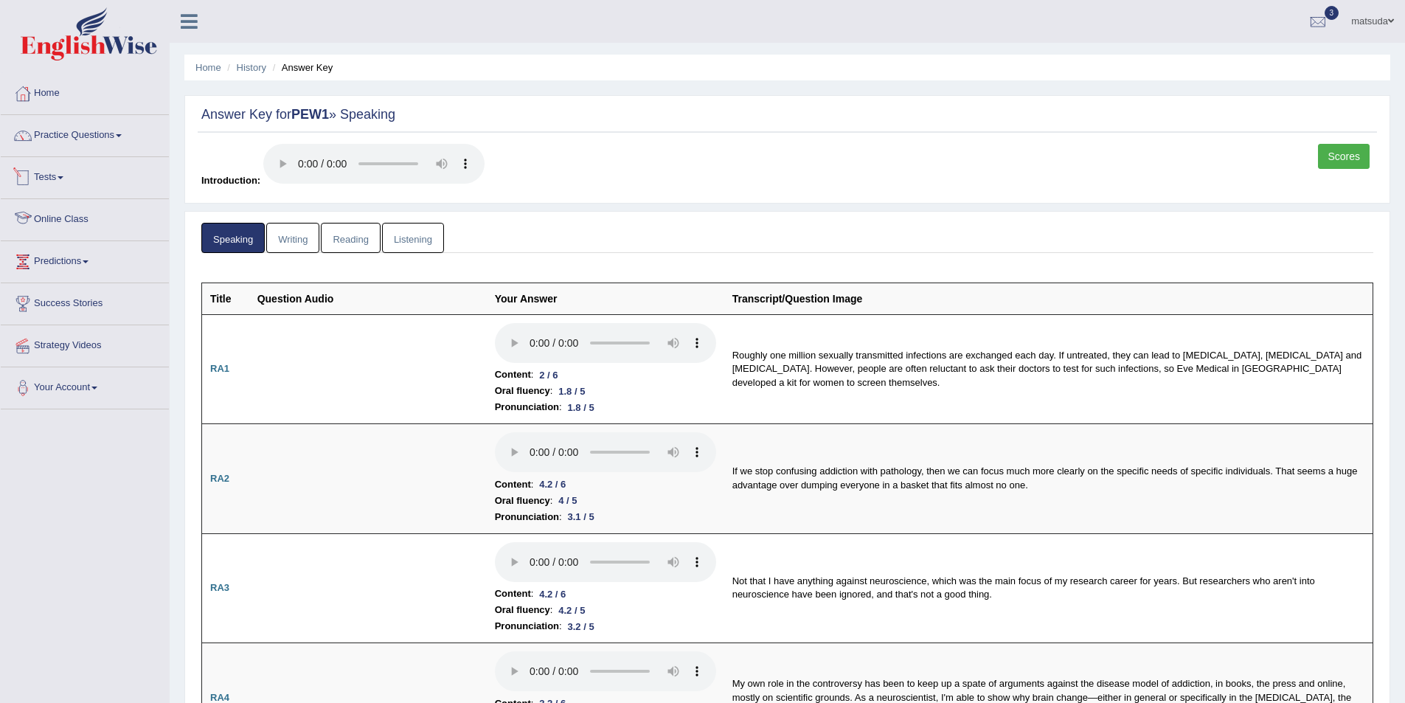
click at [48, 169] on link "Tests" at bounding box center [85, 175] width 168 height 37
click at [57, 260] on link "History" at bounding box center [96, 264] width 138 height 27
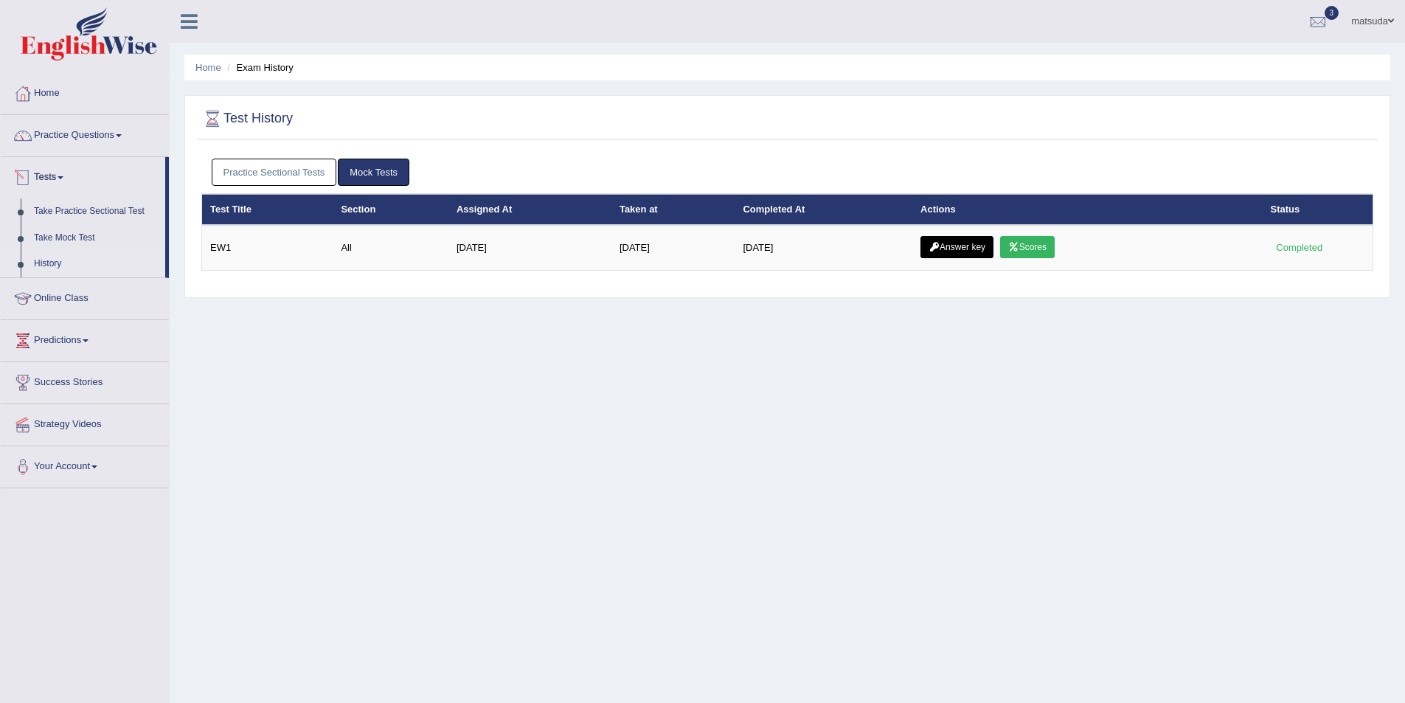
click at [309, 166] on link "Practice Sectional Tests" at bounding box center [274, 172] width 125 height 27
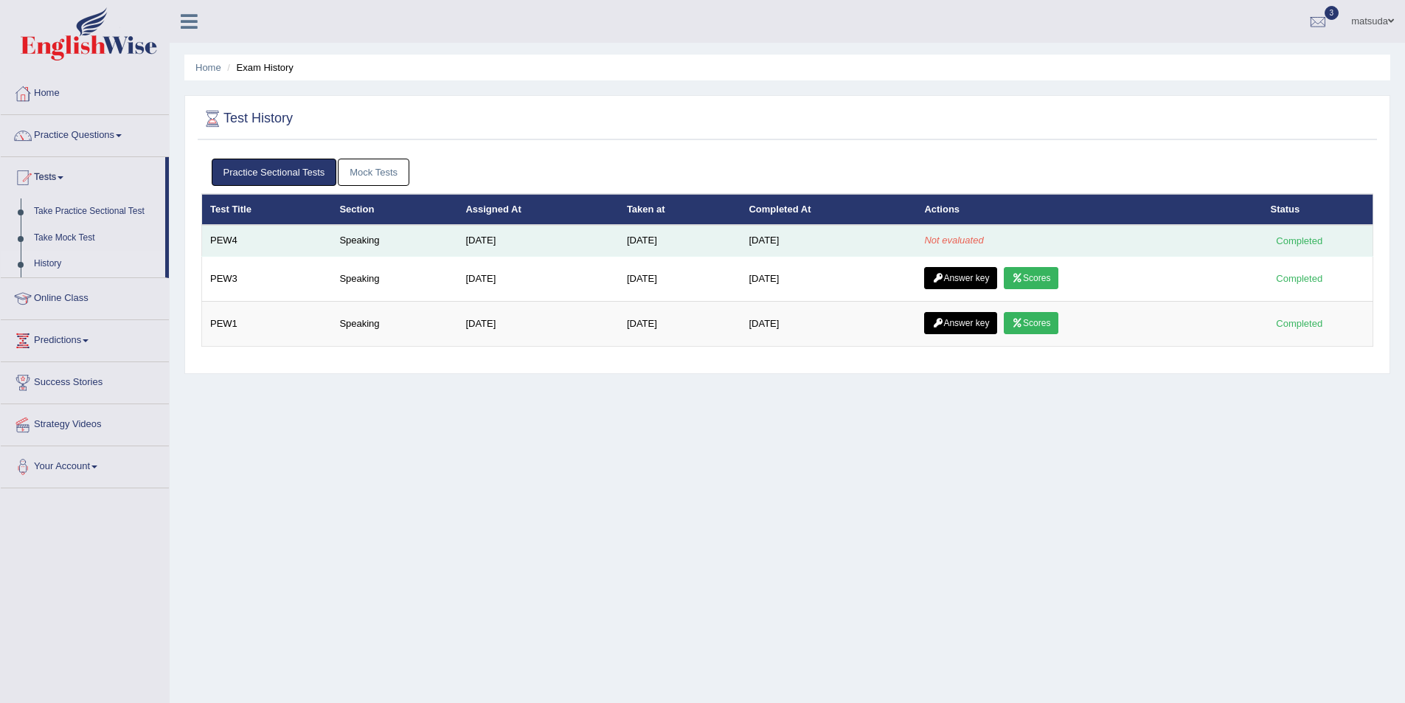
click at [1021, 231] on td "Not evaluated" at bounding box center [1089, 240] width 346 height 31
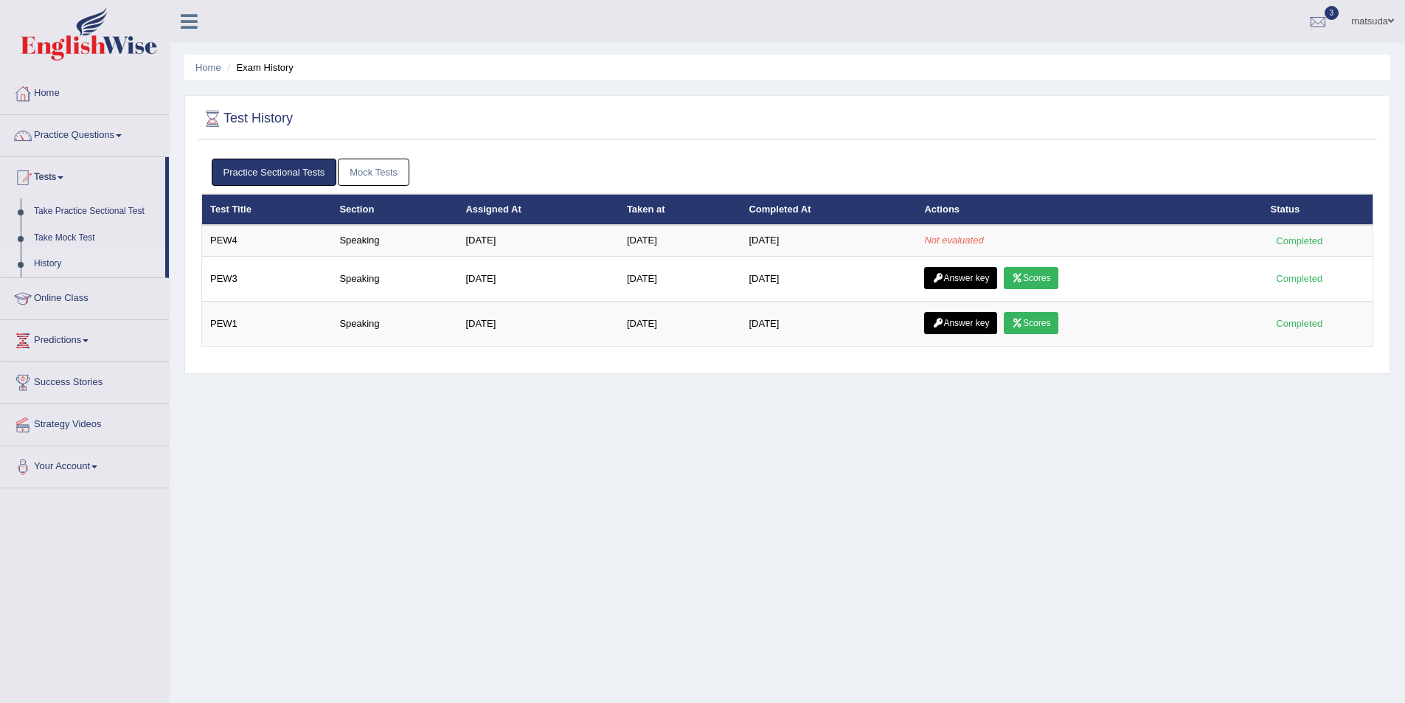
click at [728, 156] on div "Practice Sectional Tests Mock Tests" at bounding box center [787, 172] width 1172 height 43
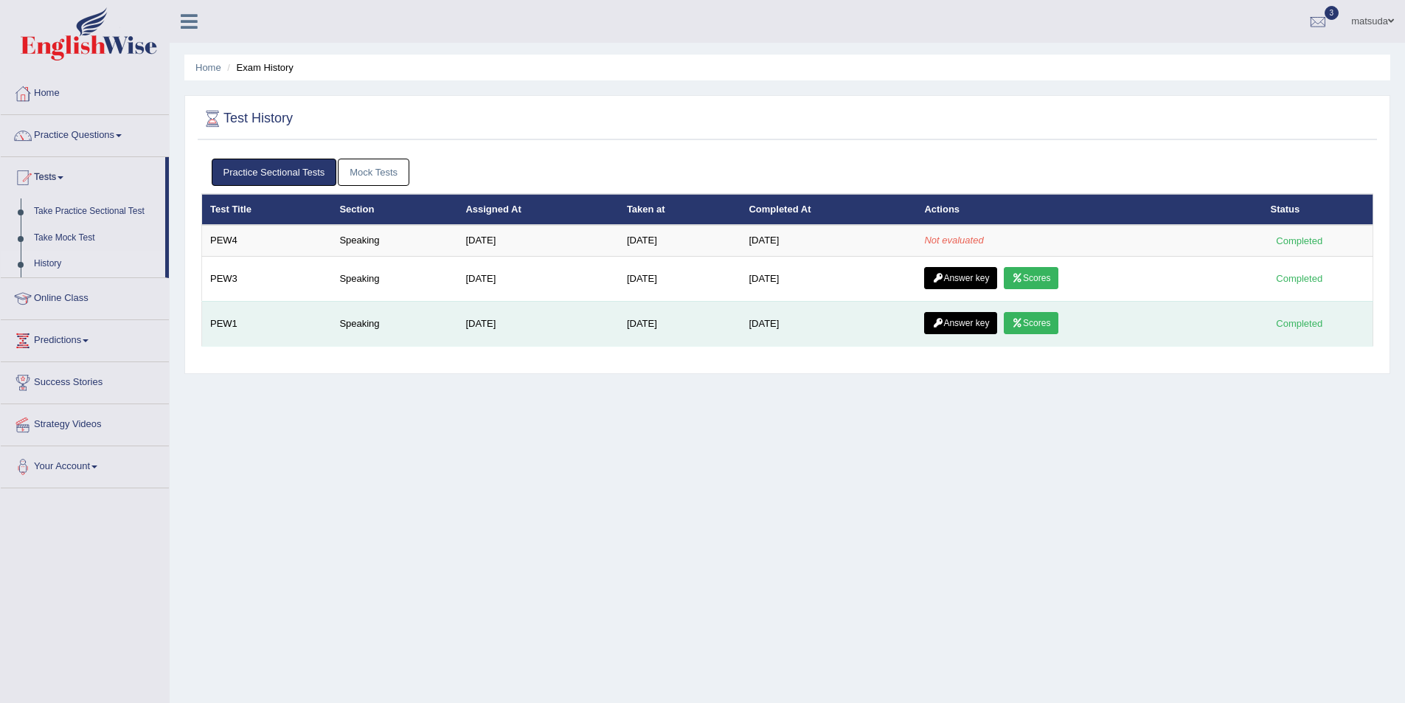
click at [1052, 323] on link "Scores" at bounding box center [1031, 323] width 55 height 22
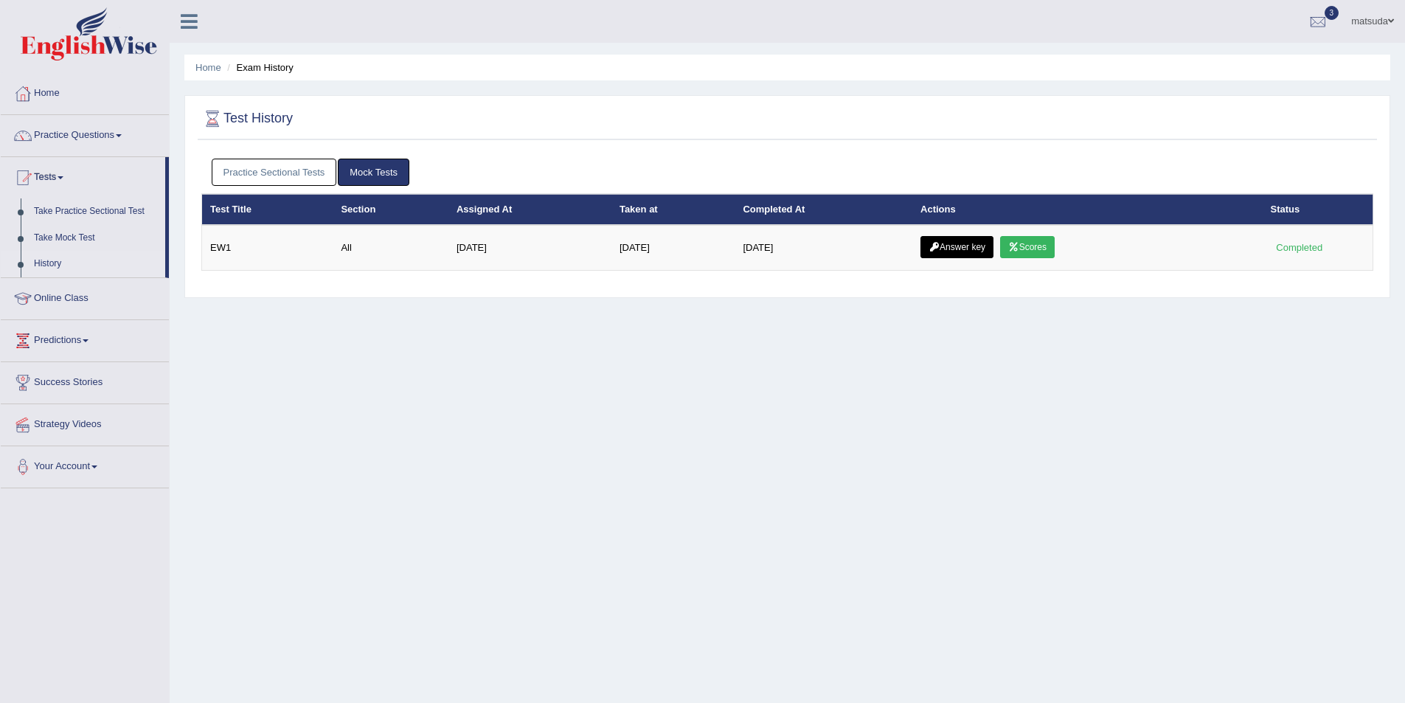
click at [271, 175] on link "Practice Sectional Tests" at bounding box center [274, 172] width 125 height 27
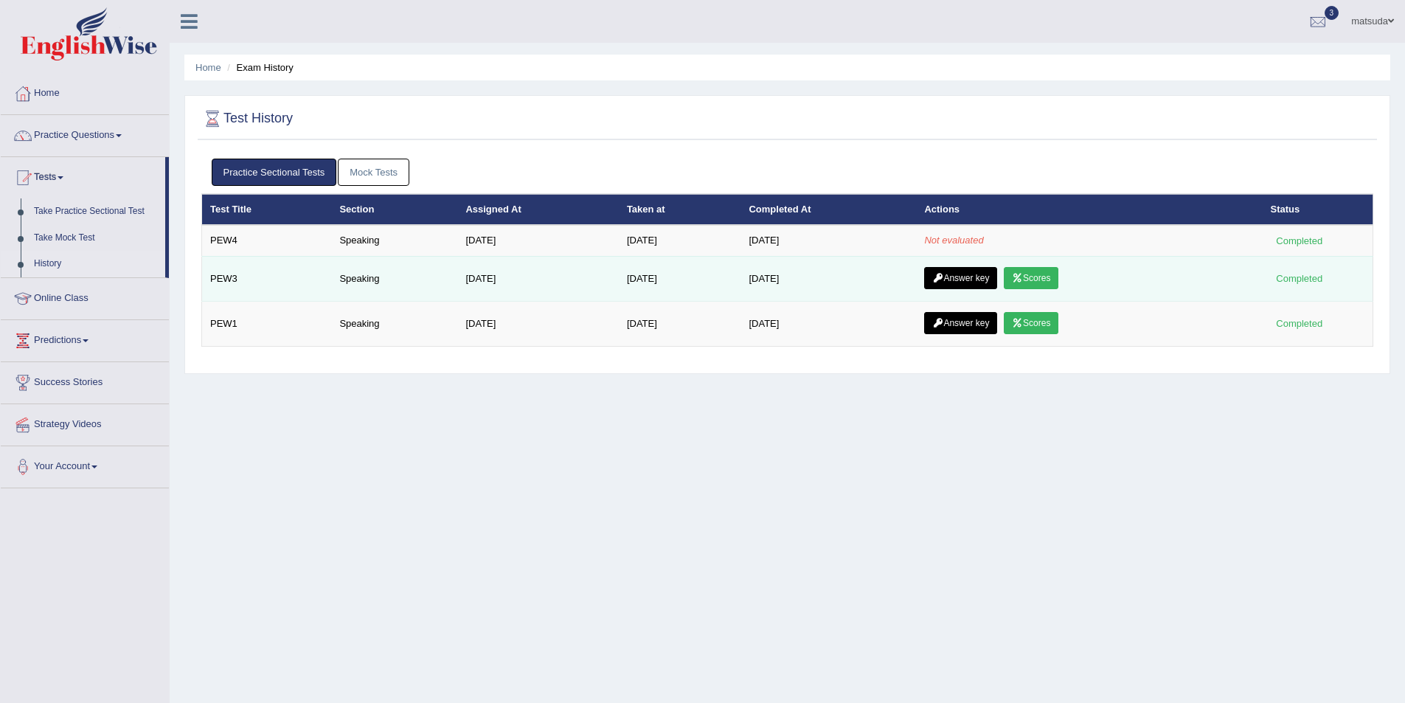
click at [1058, 279] on link "Scores" at bounding box center [1031, 278] width 55 height 22
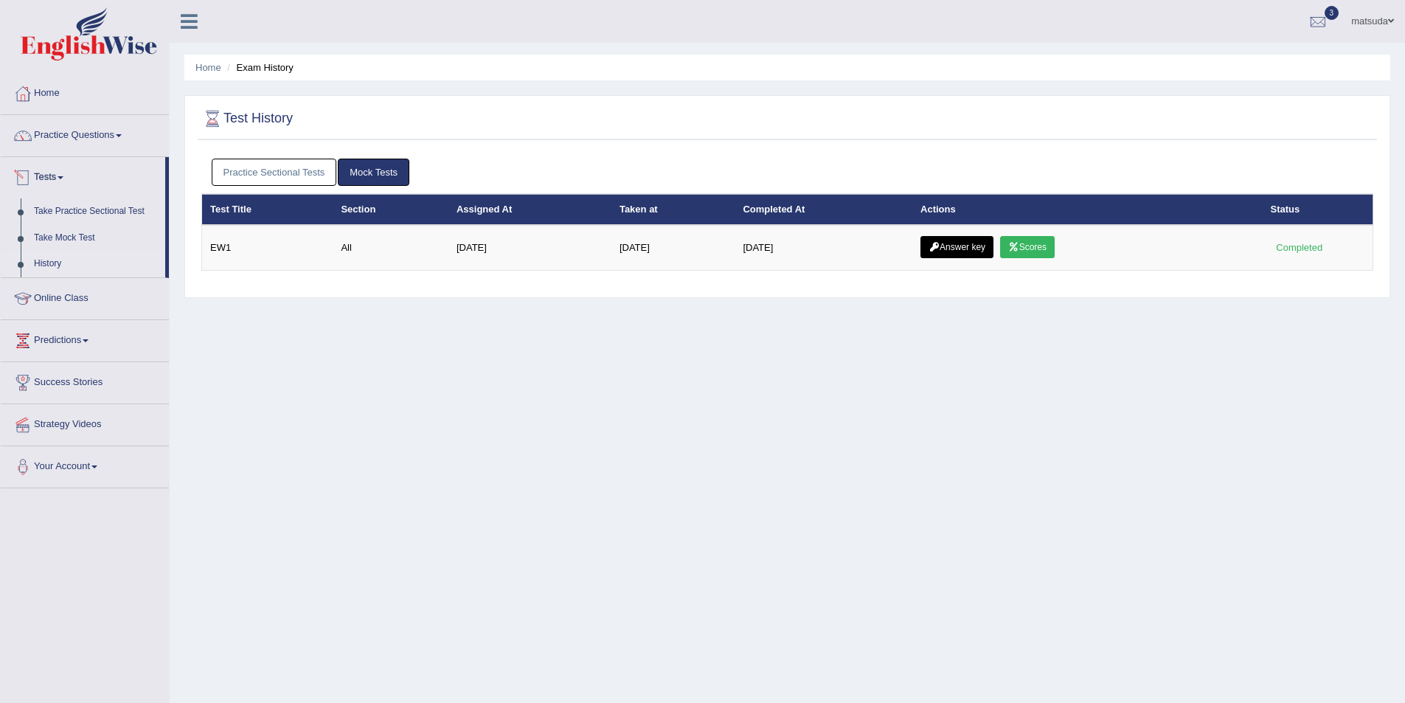
click at [299, 175] on link "Practice Sectional Tests" at bounding box center [274, 172] width 125 height 27
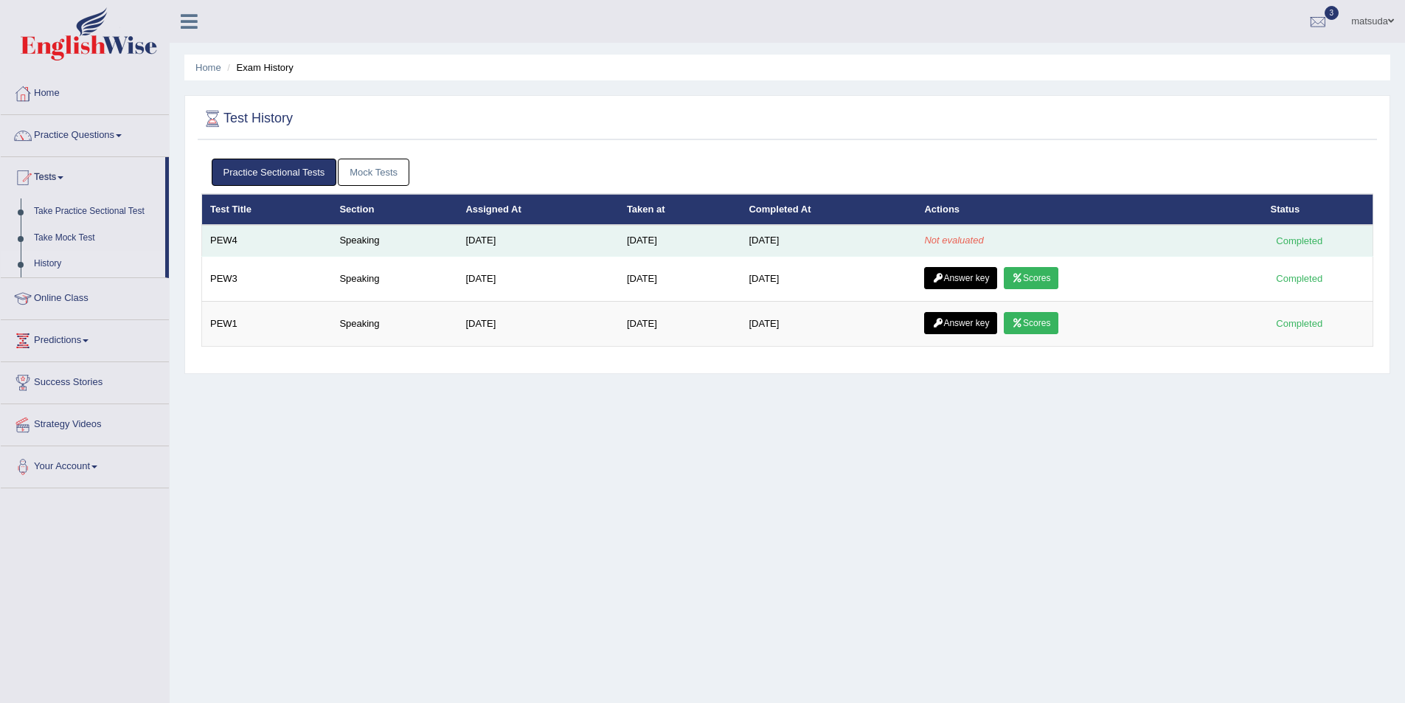
click at [741, 248] on td "[DATE]" at bounding box center [680, 240] width 122 height 31
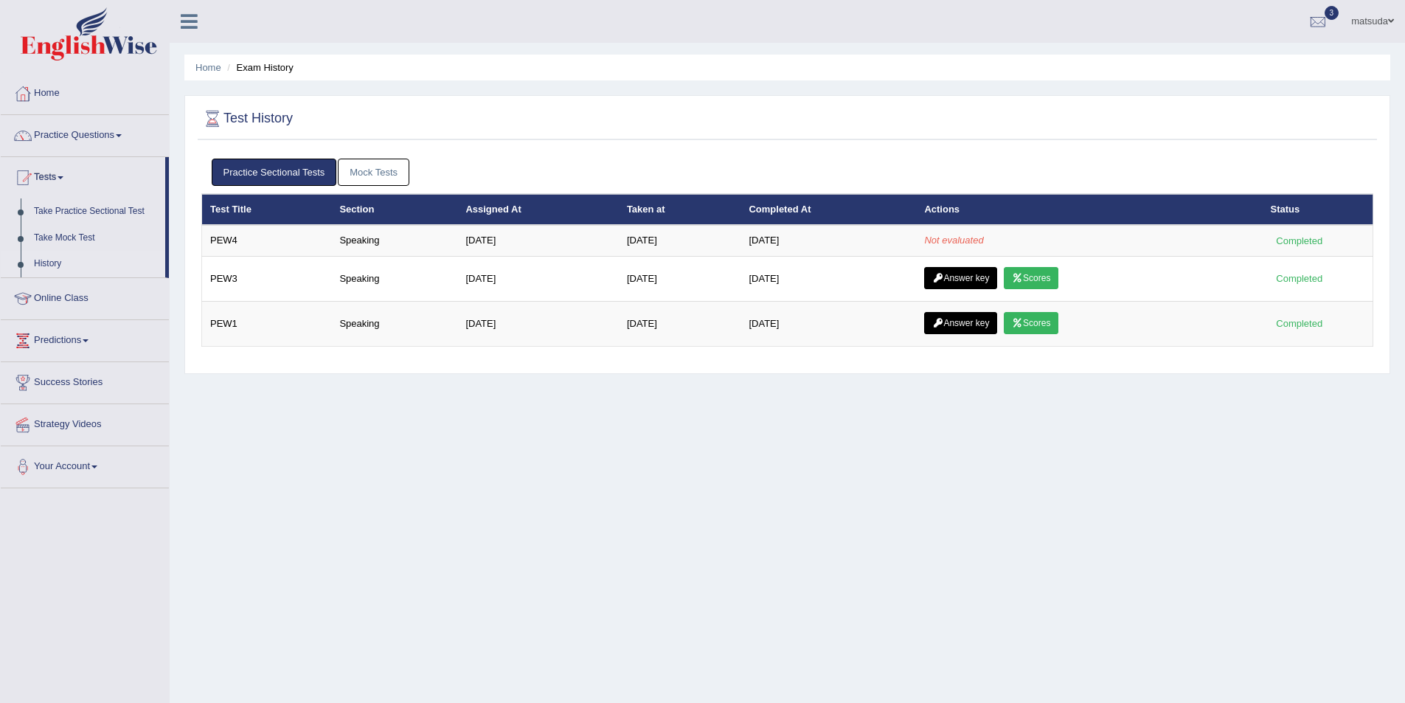
click at [681, 145] on div "Test History Practice Sectional Tests Mock Tests Test Title Section Assigned At…" at bounding box center [787, 234] width 1206 height 279
